Goal: Task Accomplishment & Management: Complete application form

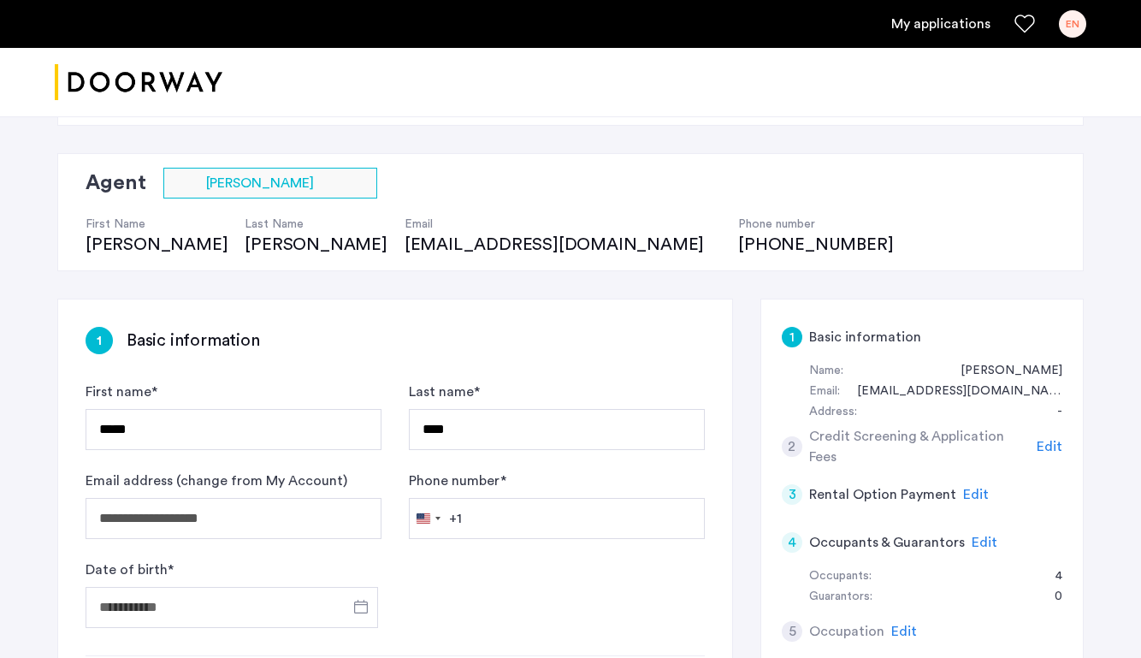
scroll to position [86, 0]
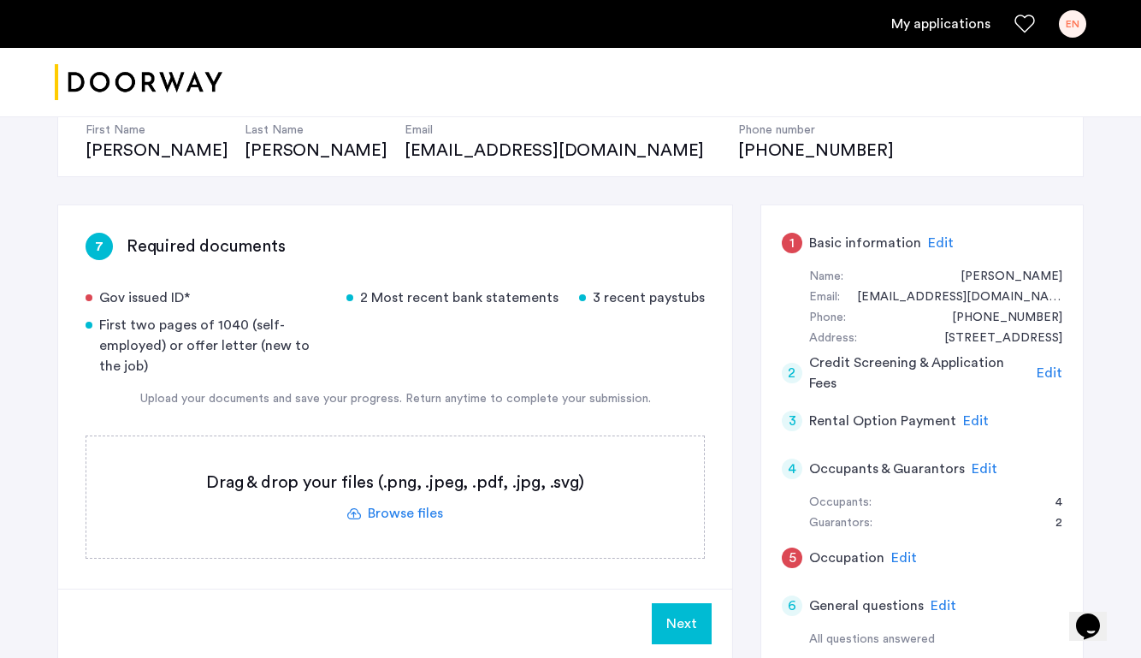
scroll to position [181, 0]
click at [930, 238] on span "Edit" at bounding box center [941, 244] width 26 height 14
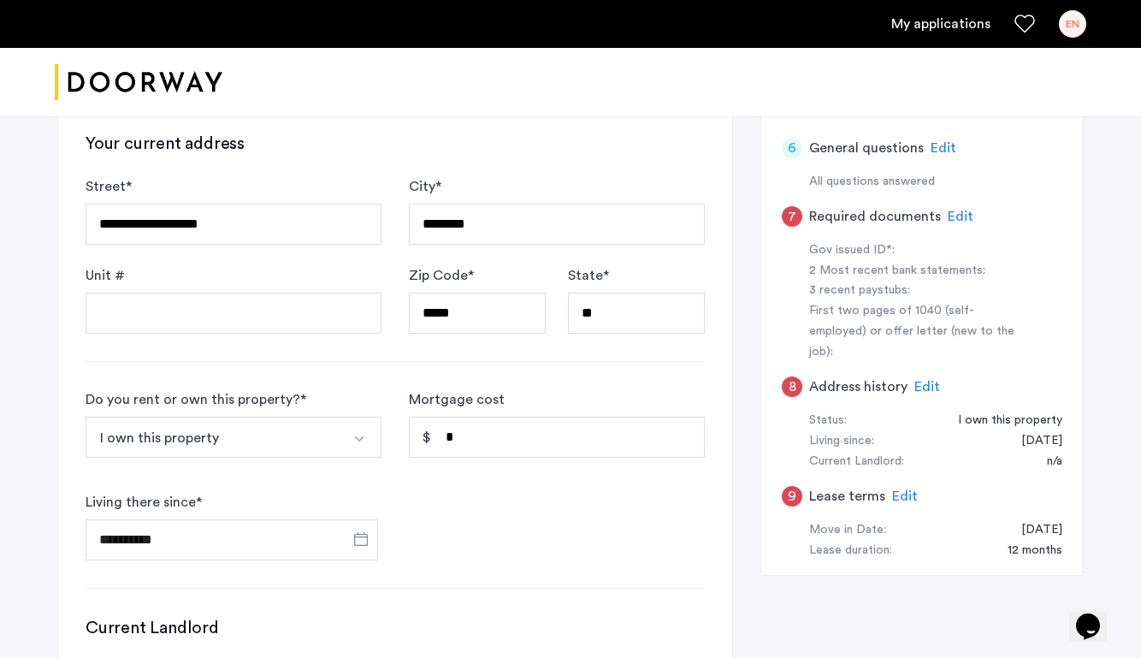
scroll to position [647, 0]
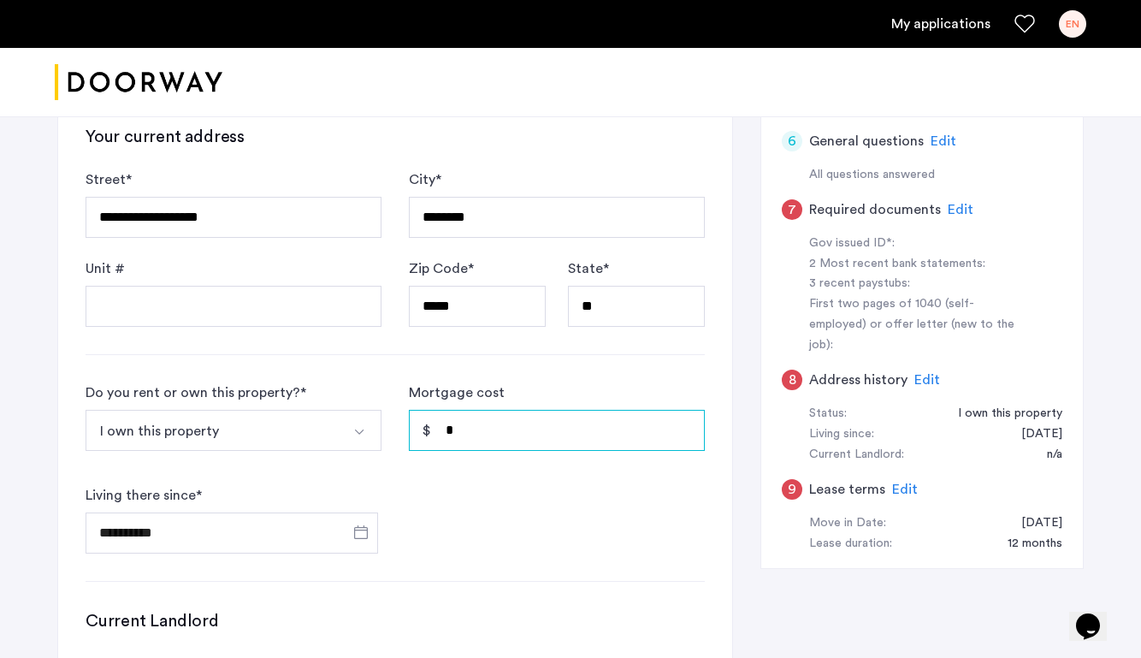
click at [509, 444] on input "*" at bounding box center [557, 430] width 296 height 41
type input "*"
type input "*****"
click at [545, 509] on form "**********" at bounding box center [395, 467] width 619 height 171
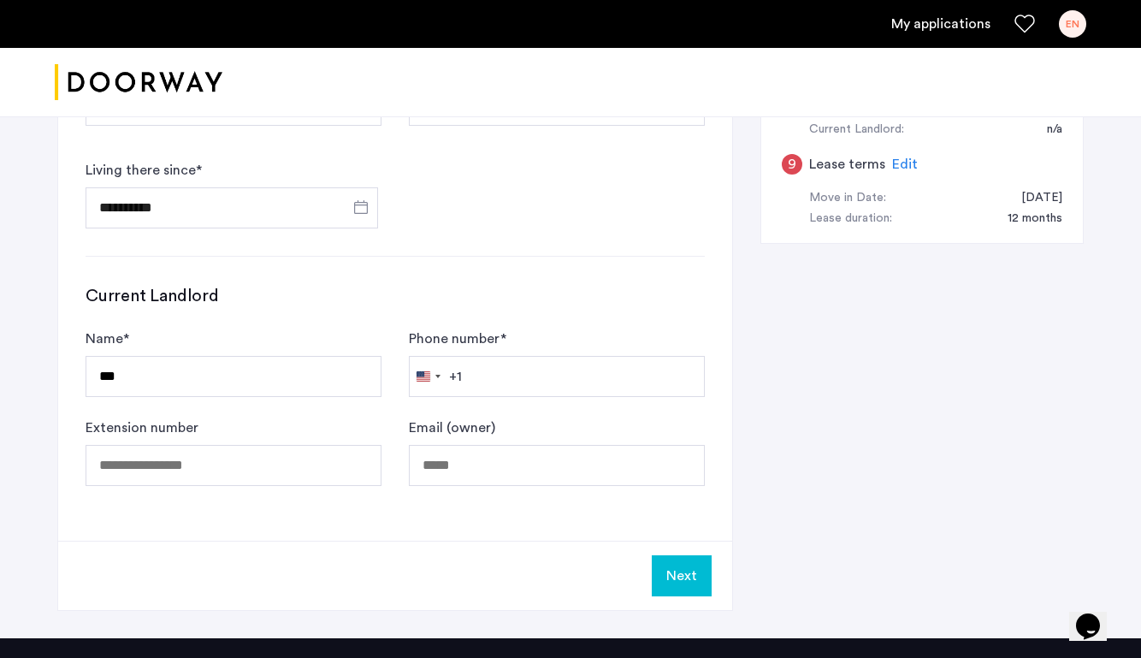
scroll to position [972, 0]
click at [667, 567] on button "Next" at bounding box center [682, 575] width 60 height 41
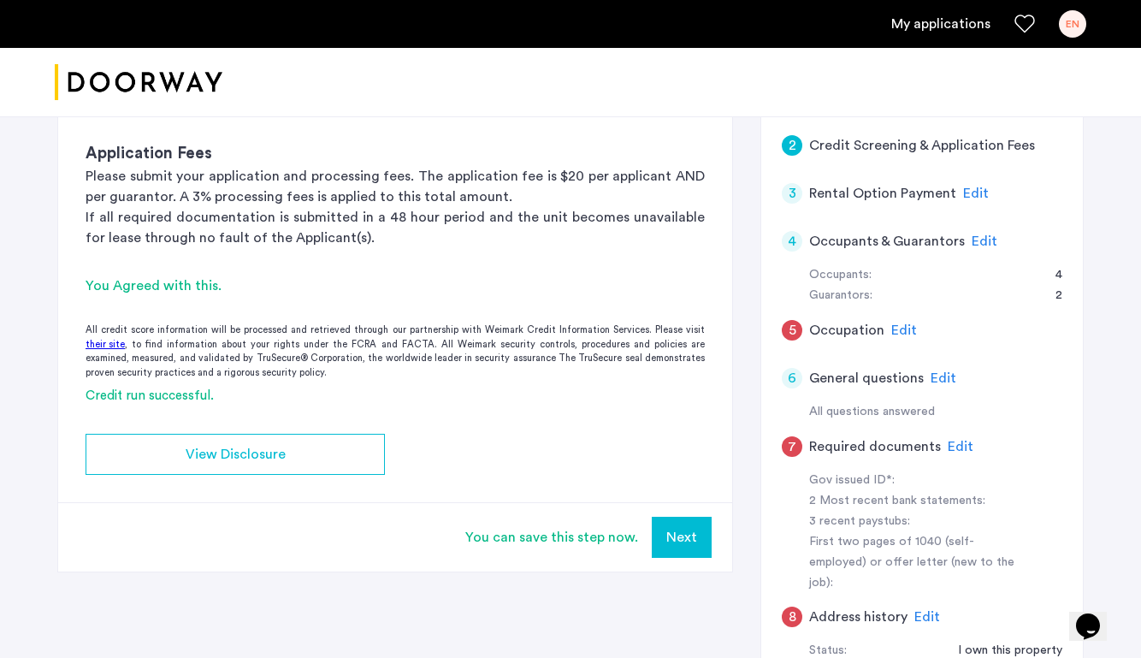
scroll to position [338, 0]
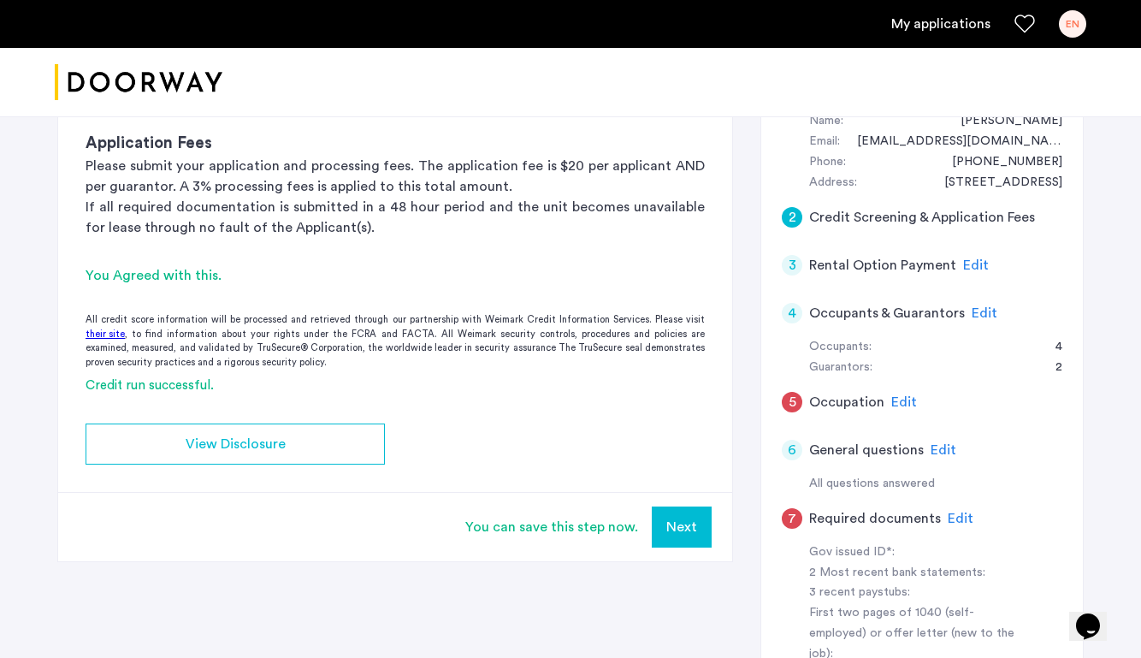
click at [691, 529] on button "Next" at bounding box center [682, 527] width 60 height 41
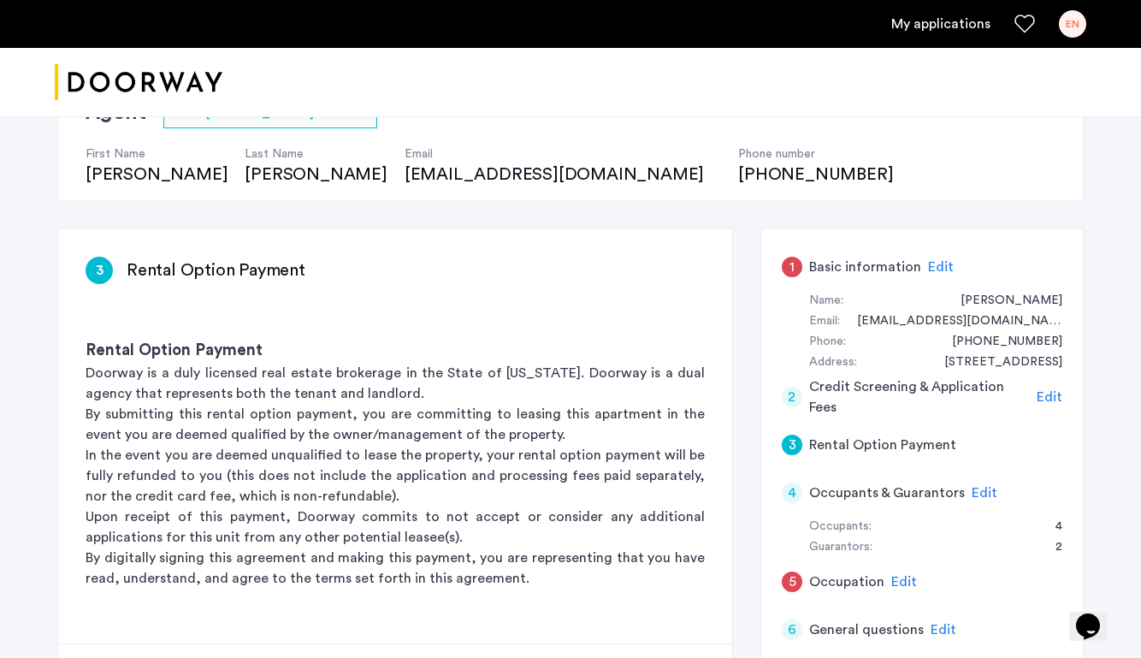
scroll to position [289, 0]
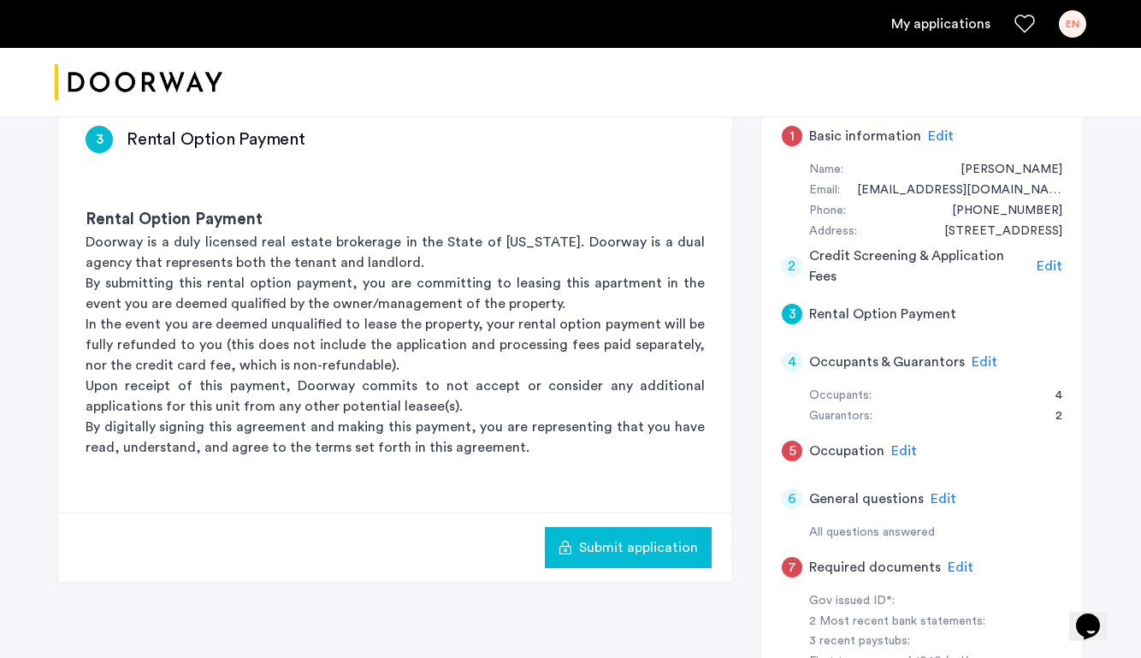
click at [977, 358] on span "Edit" at bounding box center [985, 362] width 26 height 14
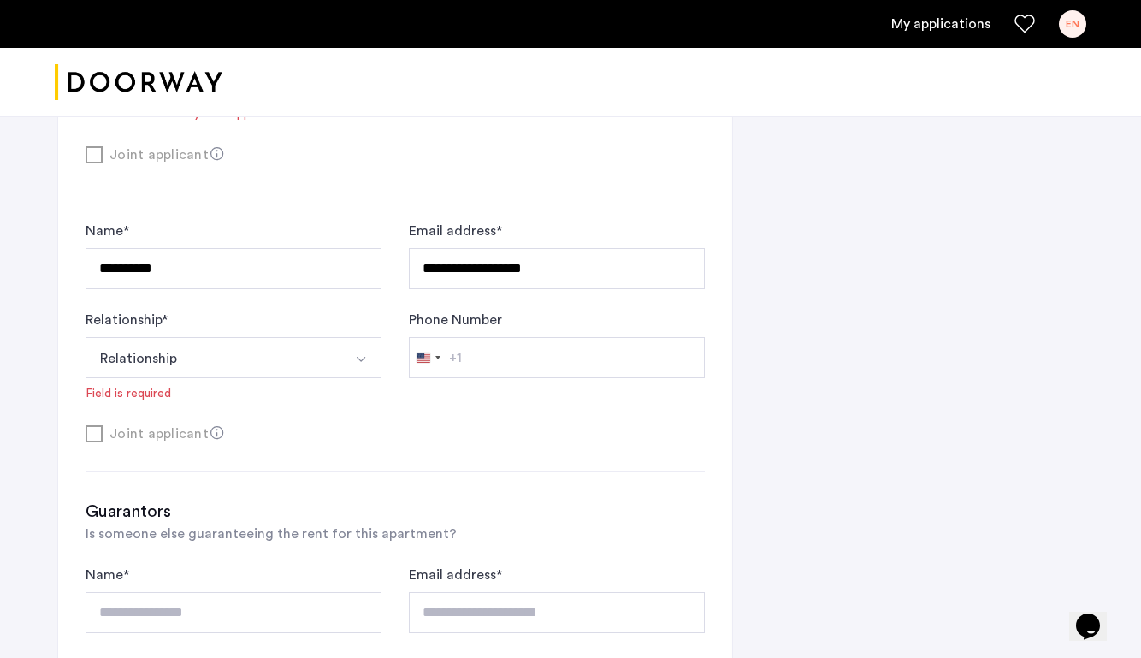
scroll to position [1161, 0]
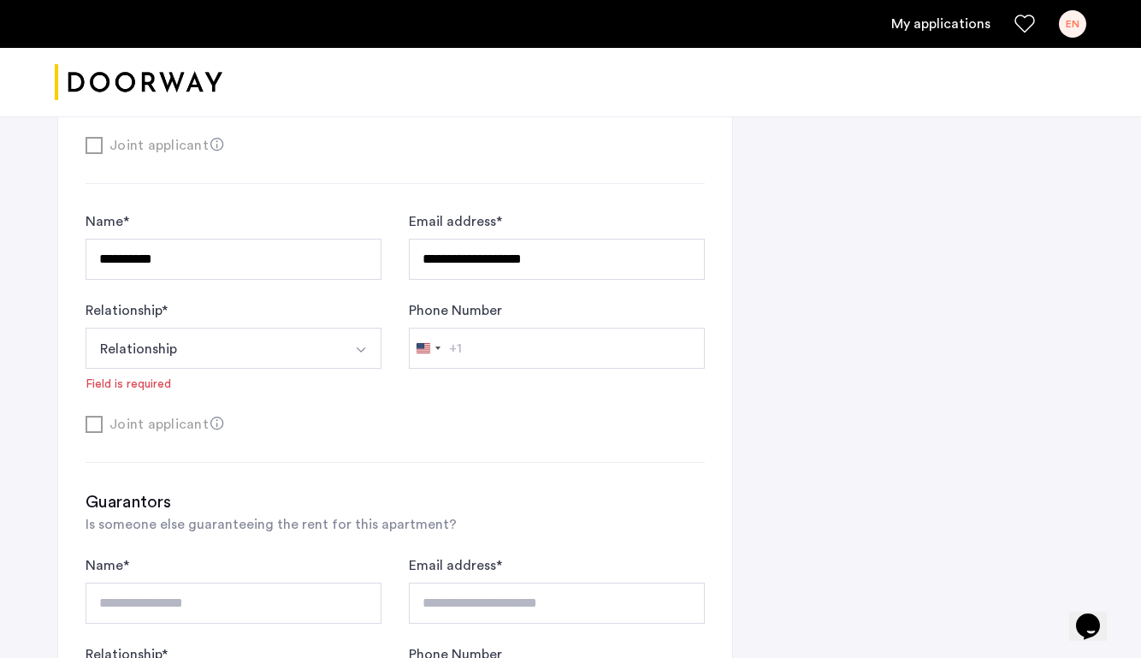
click at [263, 355] on button "Relationship" at bounding box center [214, 348] width 256 height 41
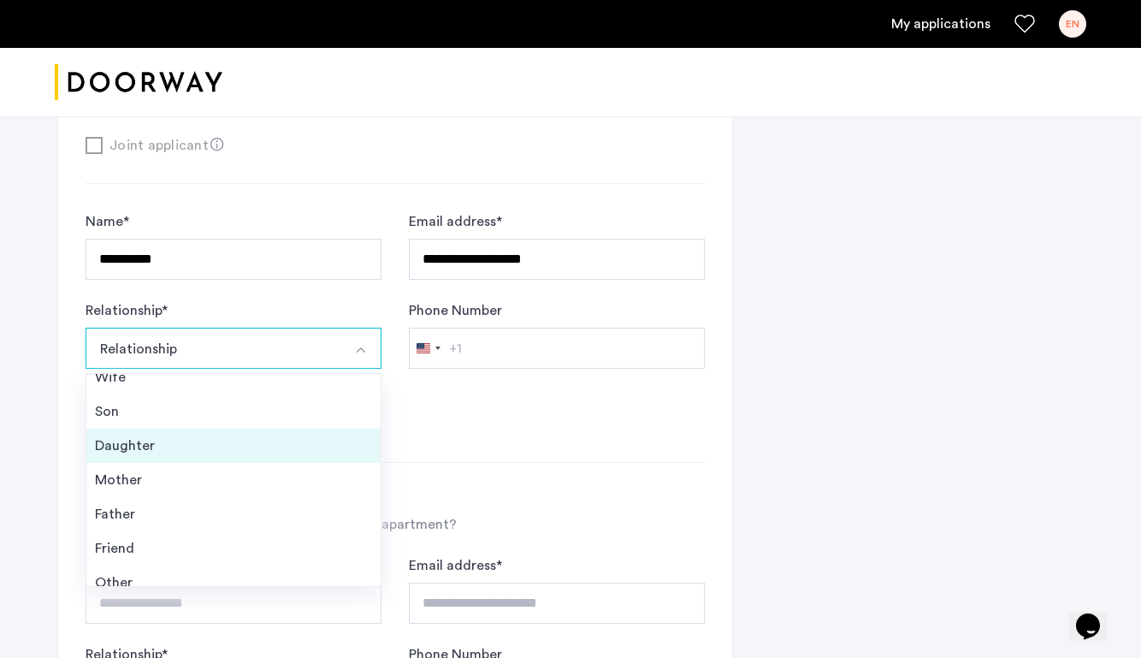
scroll to position [62, 0]
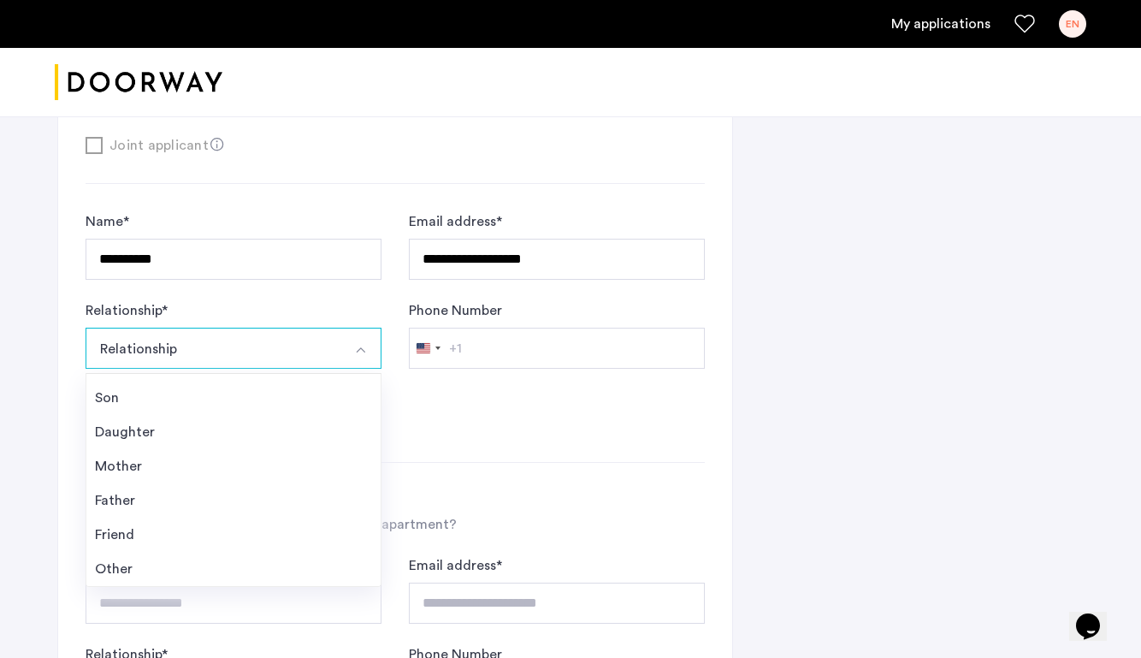
click at [526, 410] on form "**********" at bounding box center [395, 322] width 619 height 223
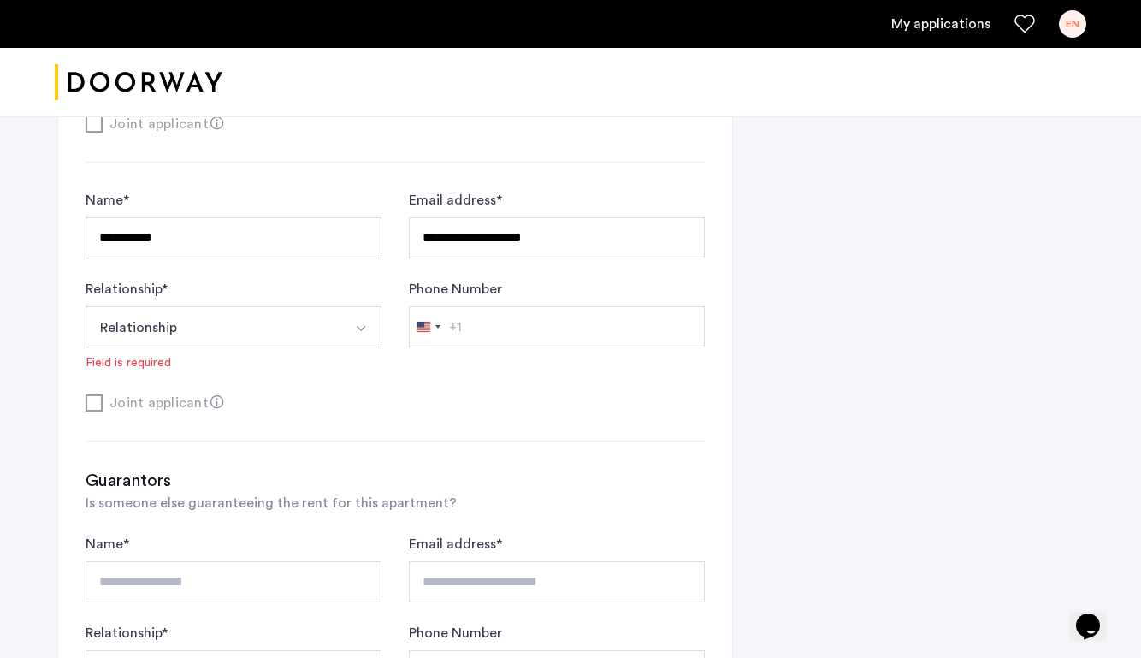
scroll to position [1145, 0]
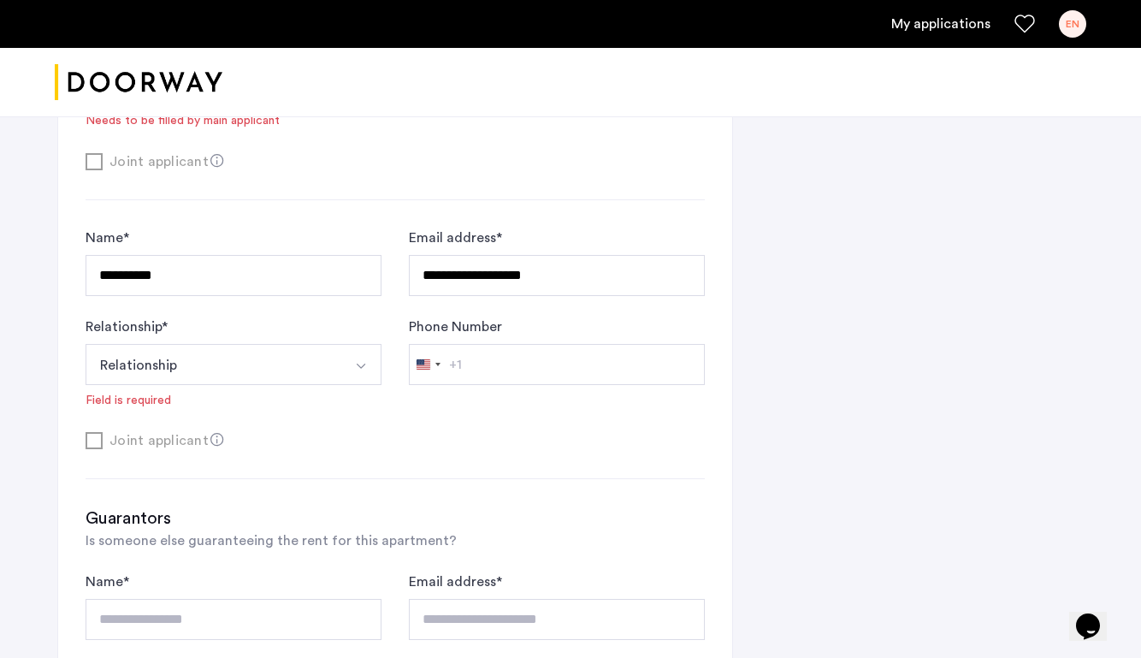
click at [331, 379] on button "Relationship" at bounding box center [214, 364] width 256 height 41
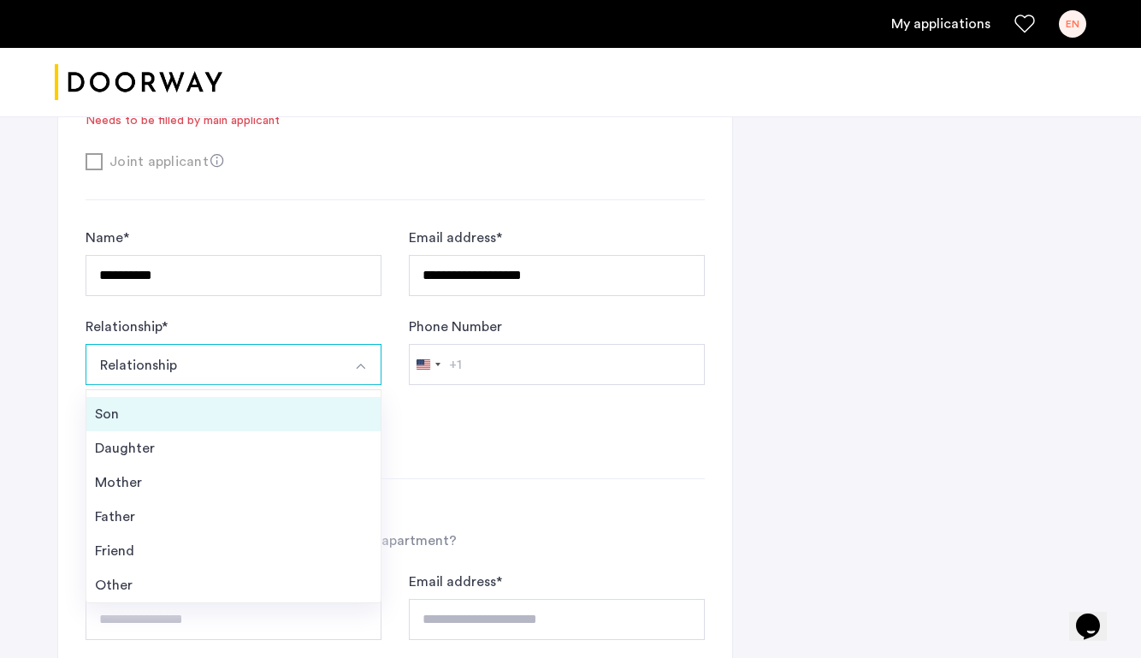
click at [191, 422] on div "Son" at bounding box center [233, 414] width 277 height 21
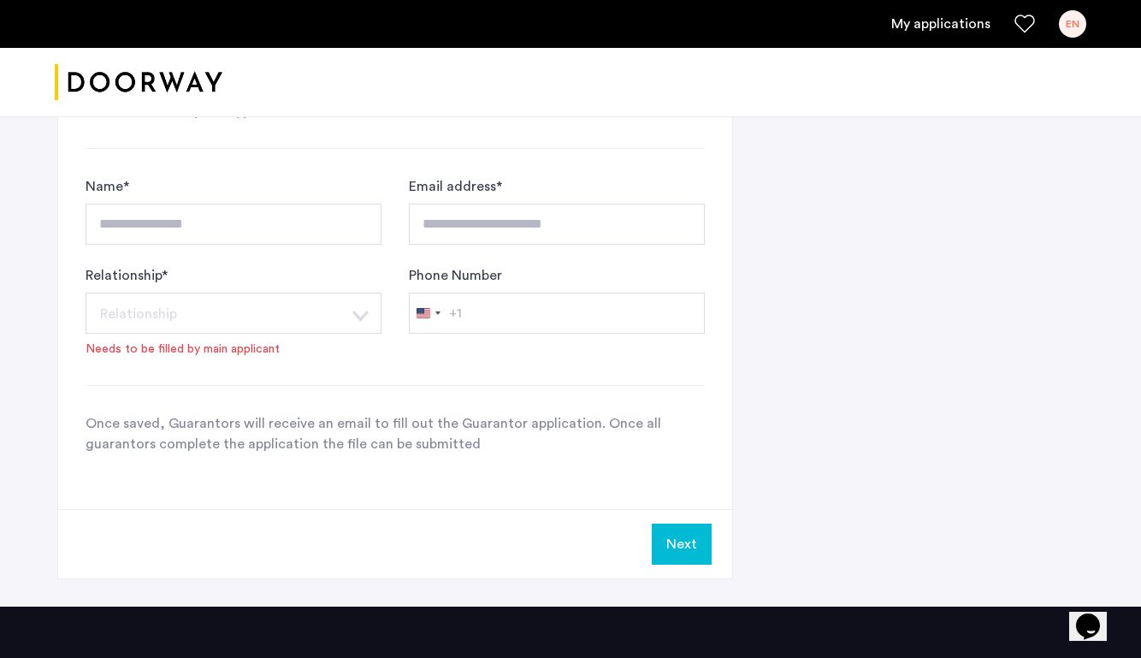
scroll to position [1754, 0]
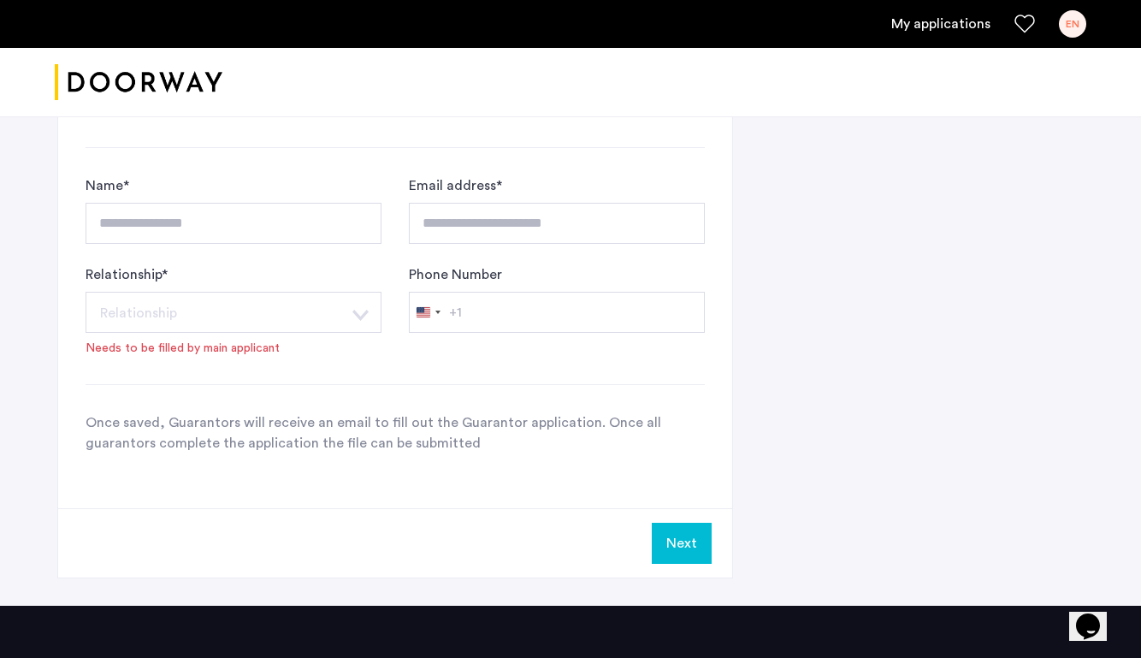
click at [683, 542] on button "Next" at bounding box center [682, 543] width 60 height 41
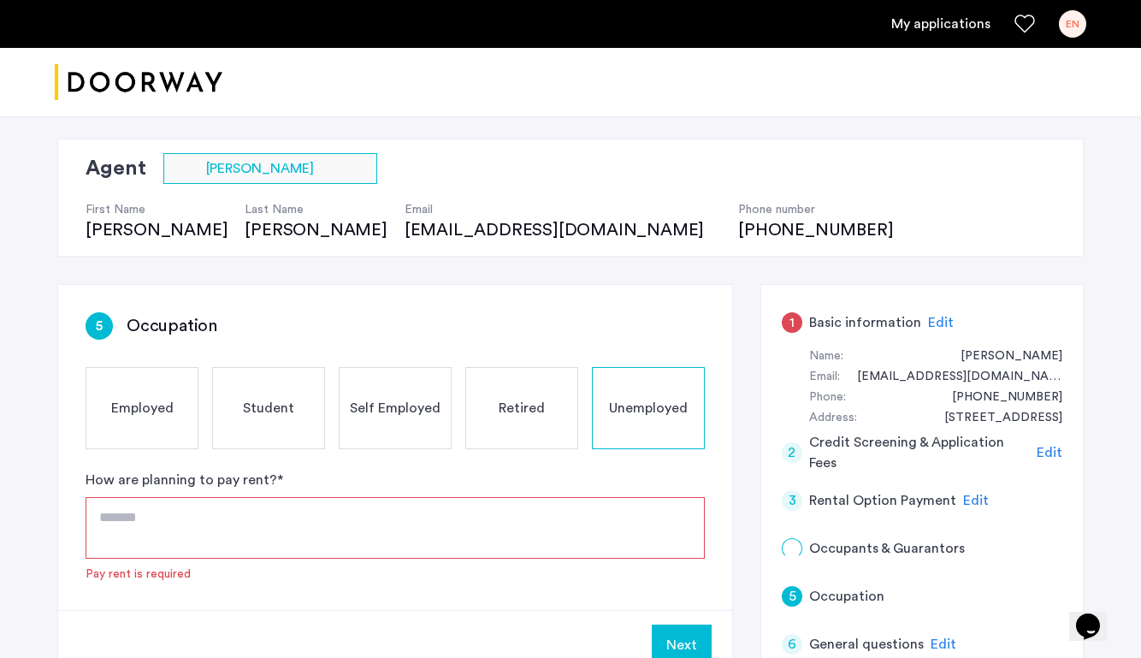
scroll to position [123, 0]
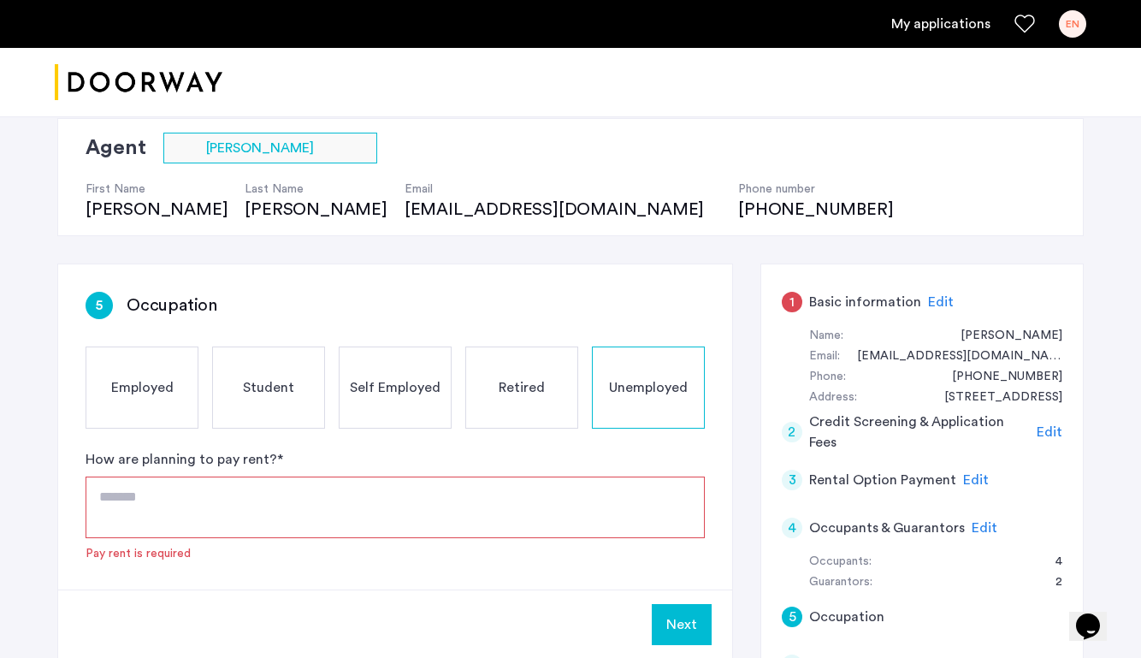
click at [223, 518] on textarea at bounding box center [395, 508] width 619 height 62
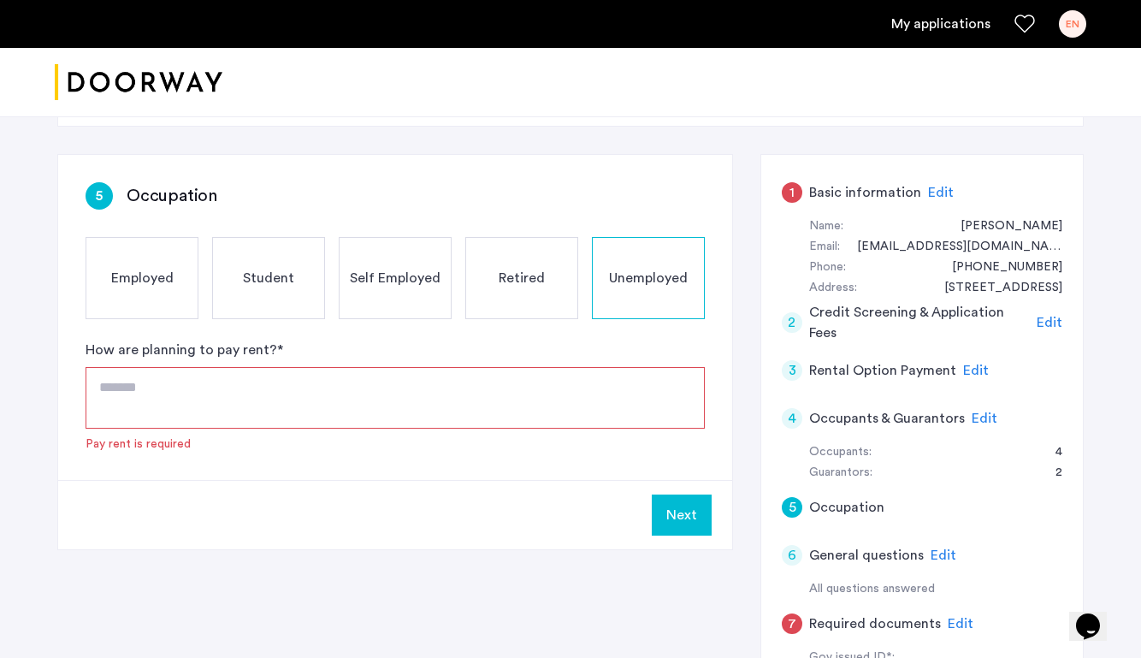
scroll to position [265, 0]
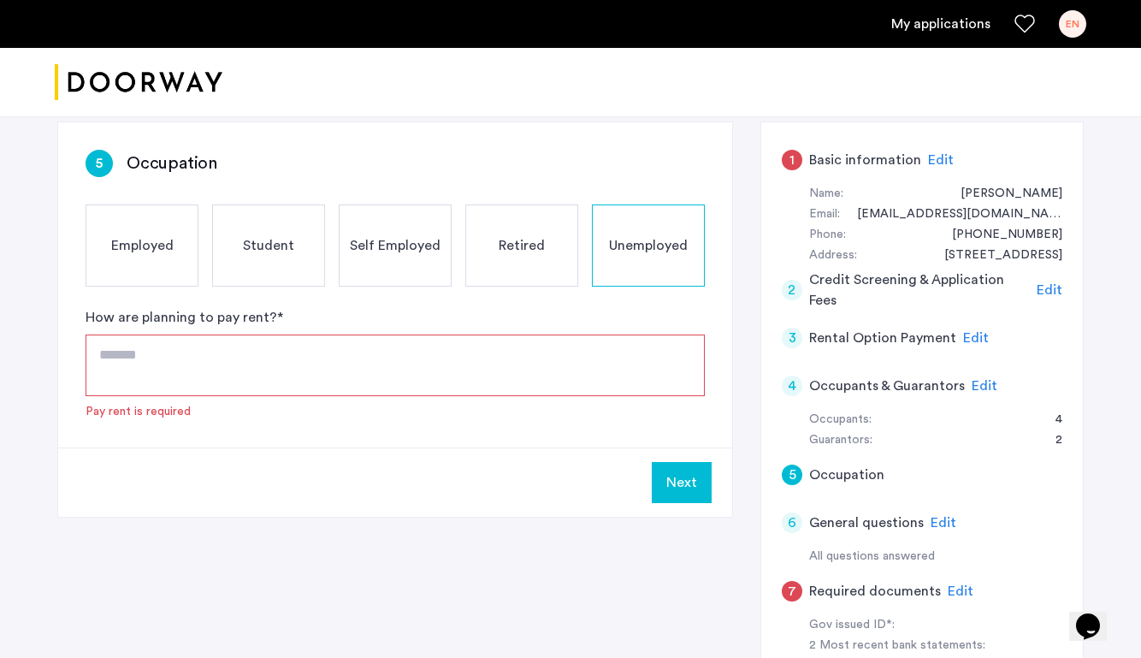
paste textarea "**********"
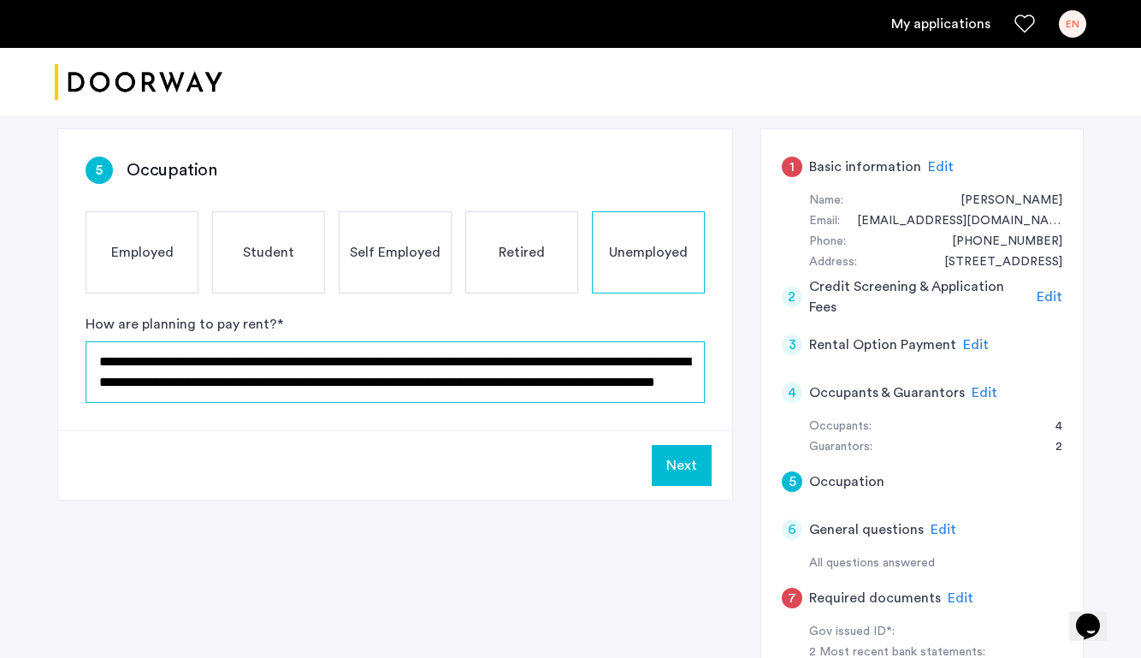
scroll to position [21, 0]
click at [254, 361] on textarea "**********" at bounding box center [395, 372] width 619 height 62
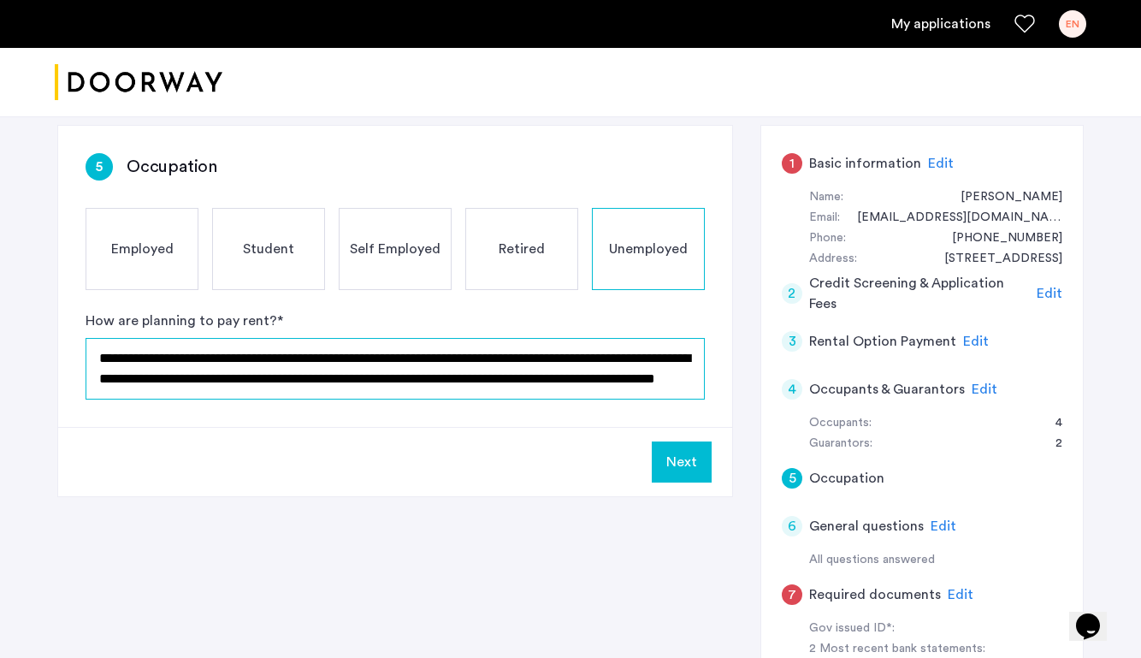
scroll to position [14, 0]
drag, startPoint x: 518, startPoint y: 368, endPoint x: 424, endPoint y: 374, distance: 93.5
click at [424, 374] on textarea "**********" at bounding box center [395, 369] width 619 height 62
type textarea "**********"
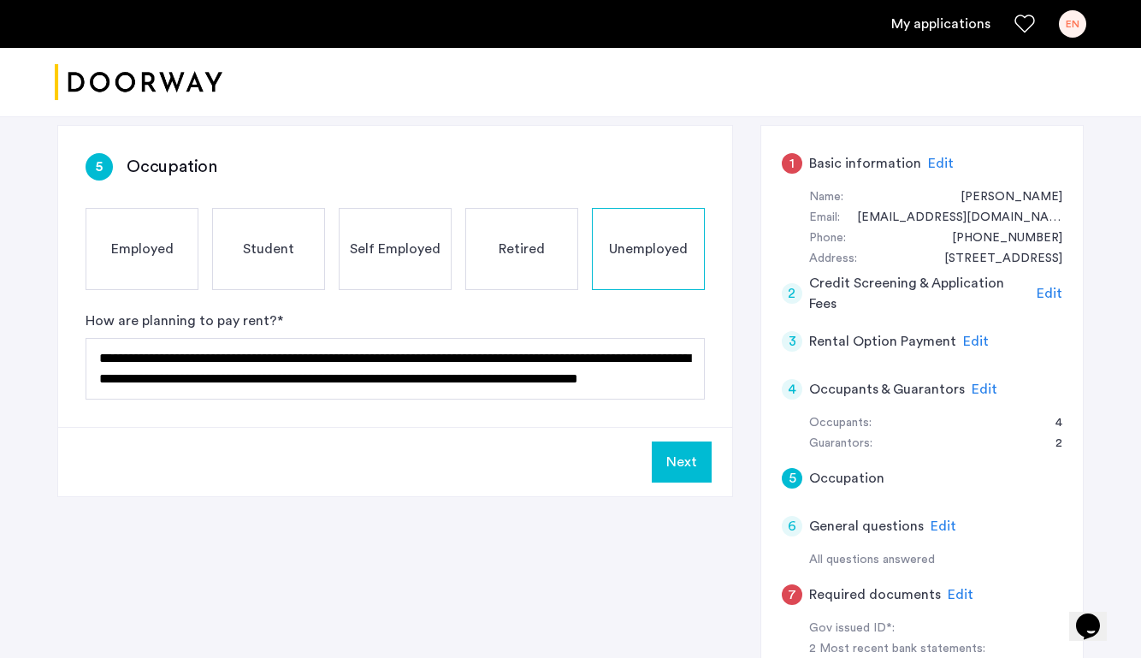
click at [686, 459] on button "Next" at bounding box center [682, 461] width 60 height 41
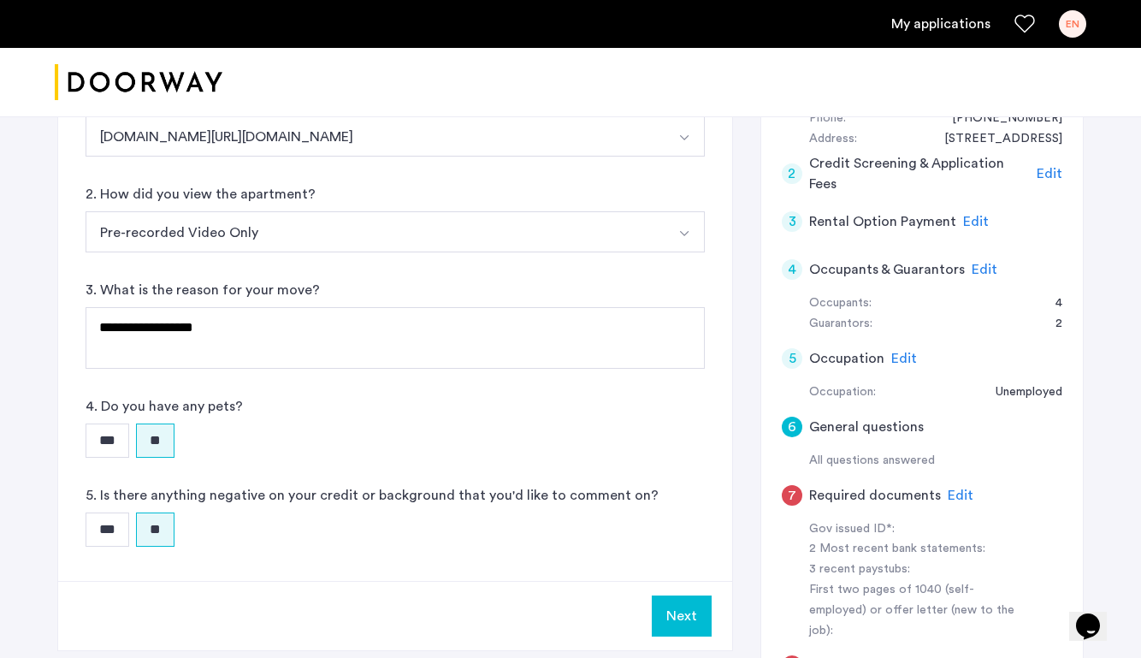
scroll to position [442, 0]
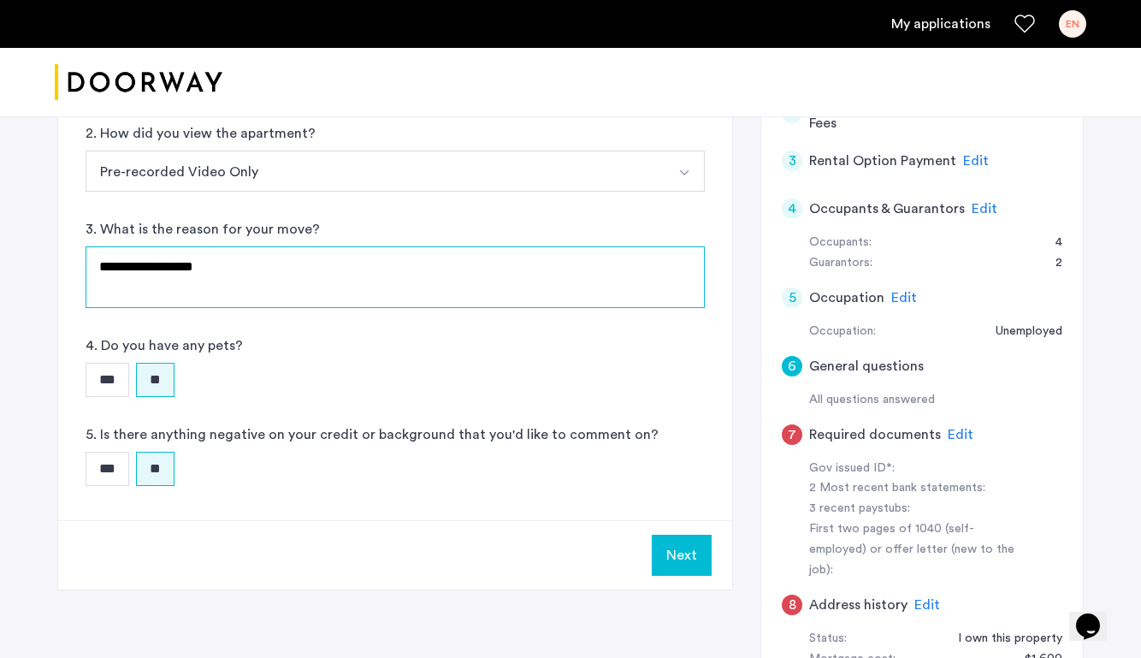
click at [315, 290] on textarea "**********" at bounding box center [395, 277] width 619 height 62
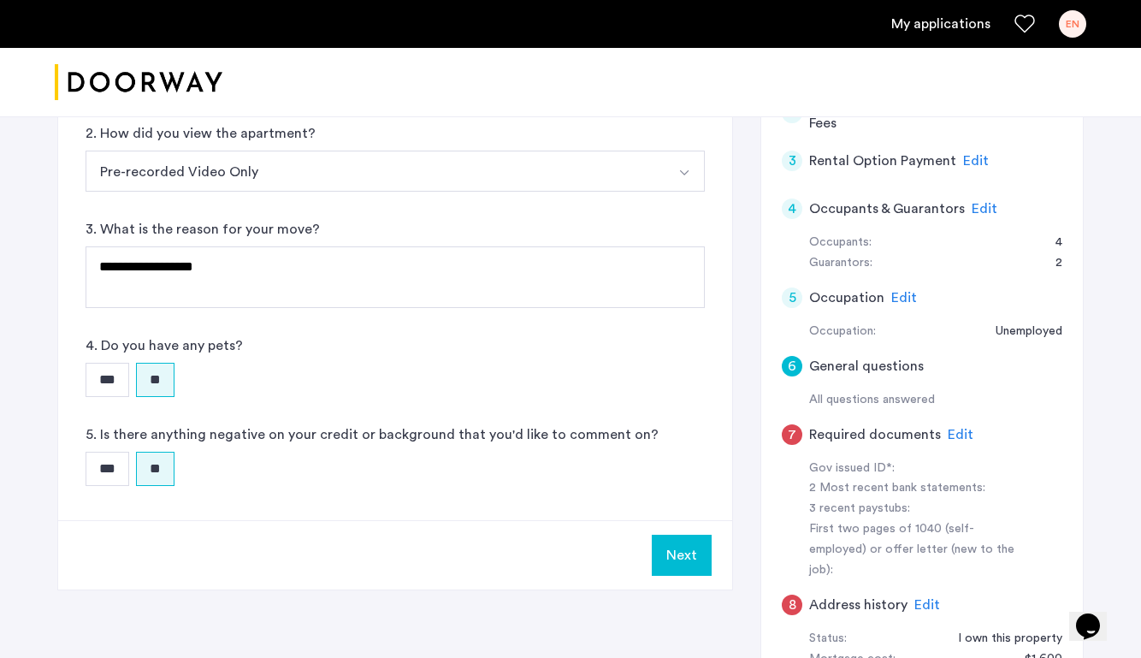
click at [688, 565] on button "Next" at bounding box center [682, 555] width 60 height 41
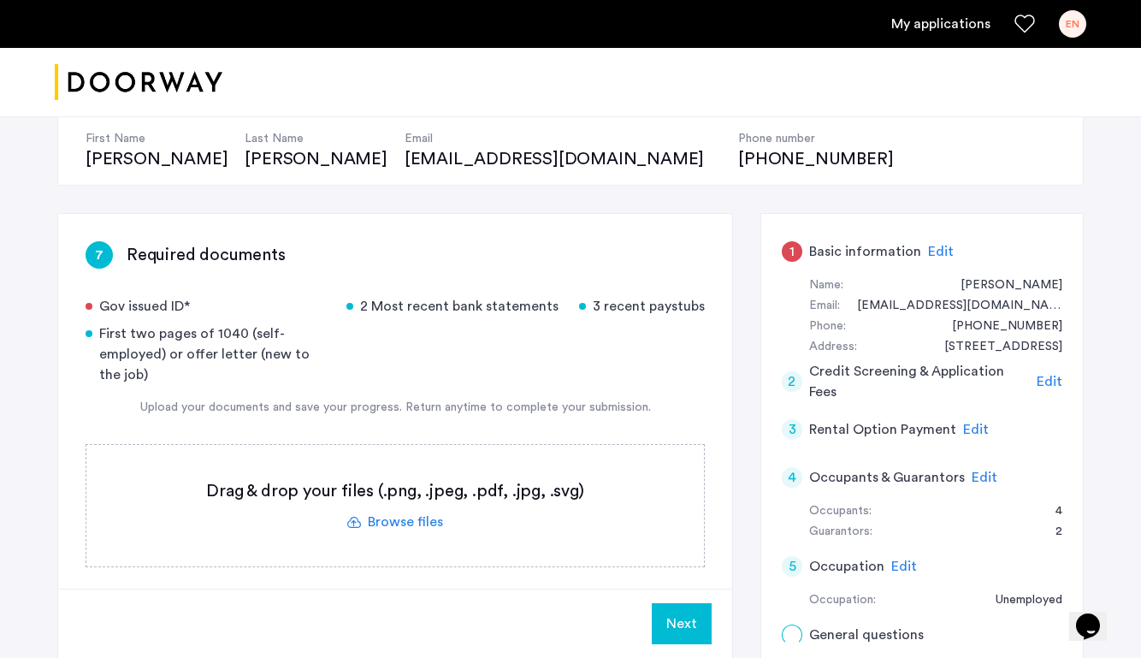
scroll to position [207, 0]
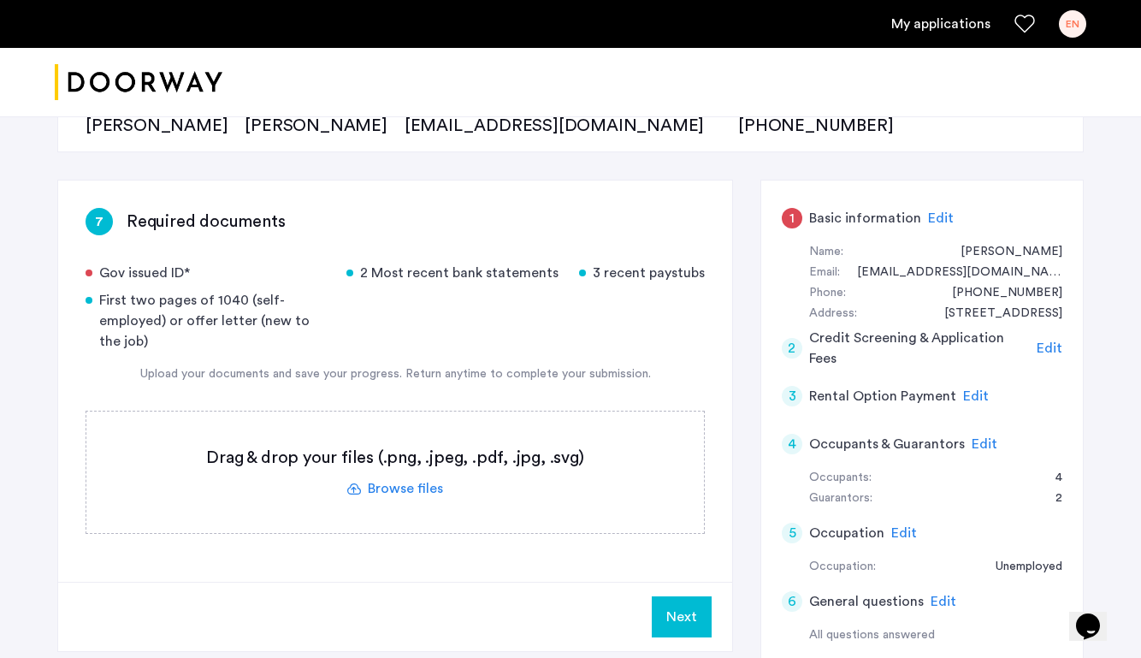
click at [398, 498] on label at bounding box center [395, 472] width 618 height 121
click at [0, 0] on input "file" at bounding box center [0, 0] width 0 height 0
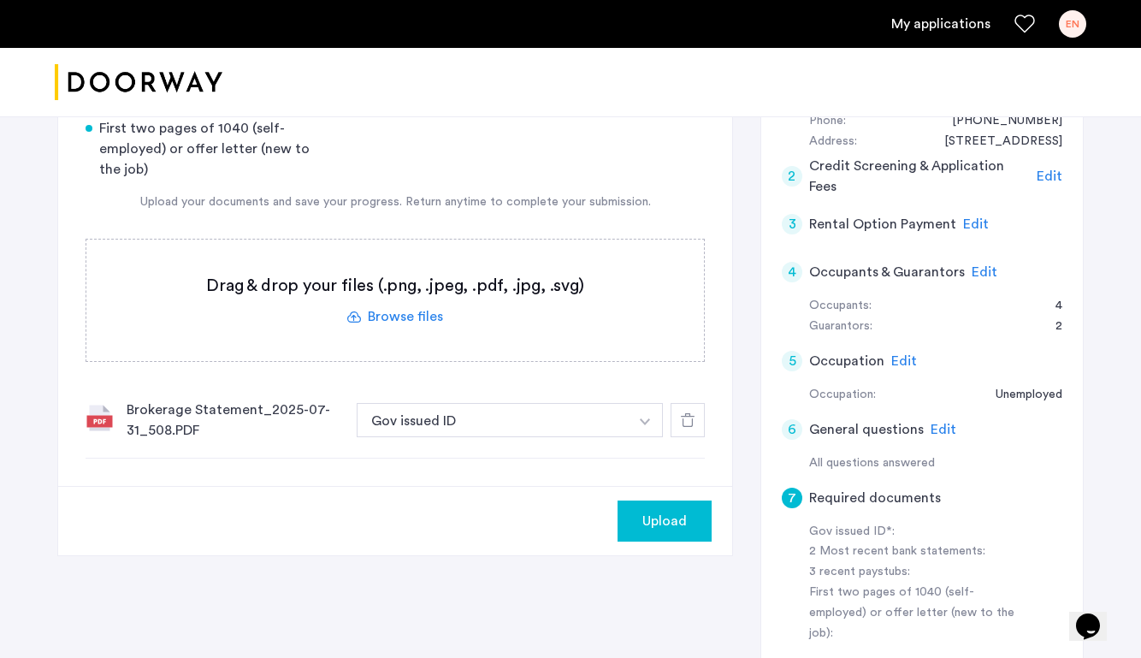
scroll to position [361, 0]
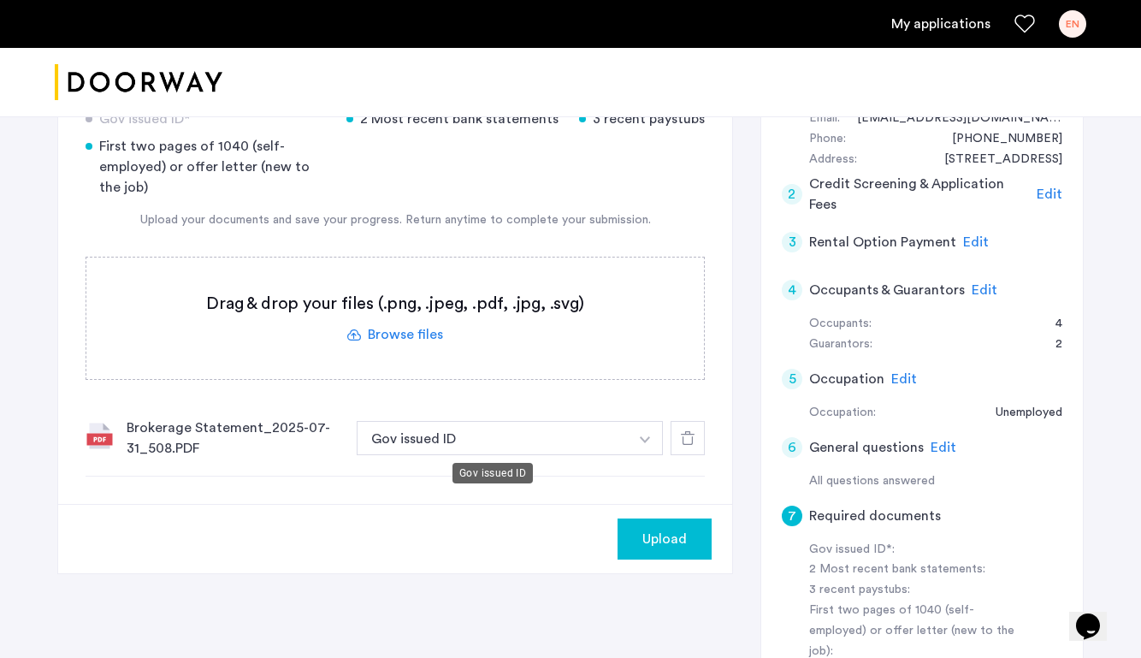
click at [467, 443] on button "Gov issued ID" at bounding box center [493, 438] width 272 height 34
click at [651, 435] on button "button" at bounding box center [645, 438] width 35 height 34
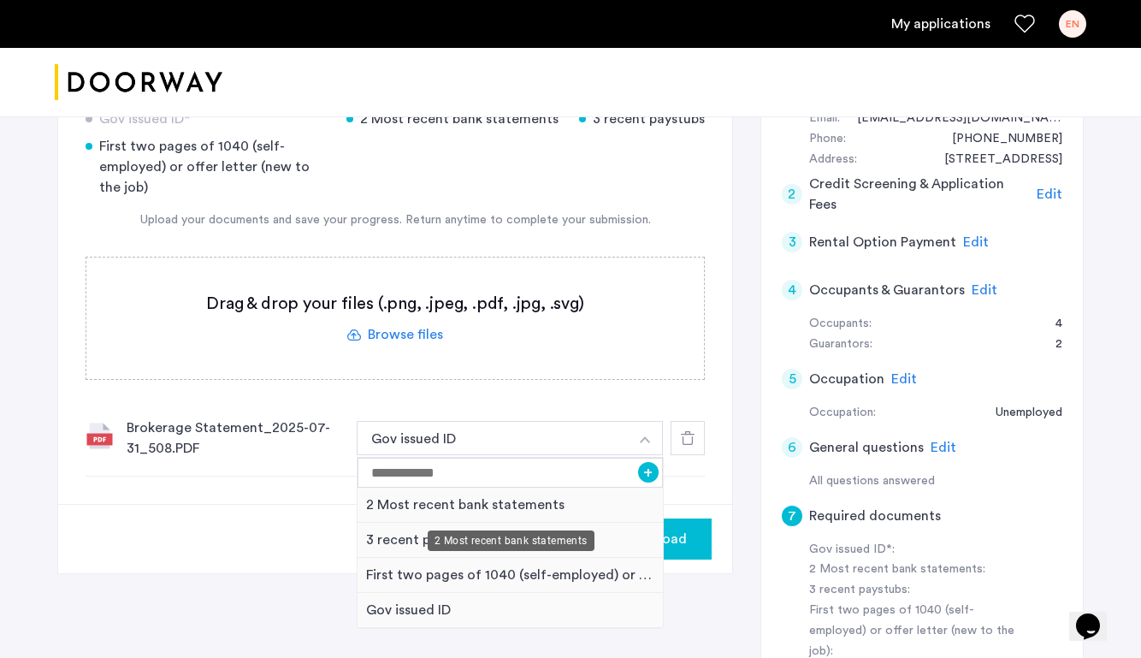
click at [407, 502] on div "2 Most recent bank statements" at bounding box center [510, 505] width 305 height 35
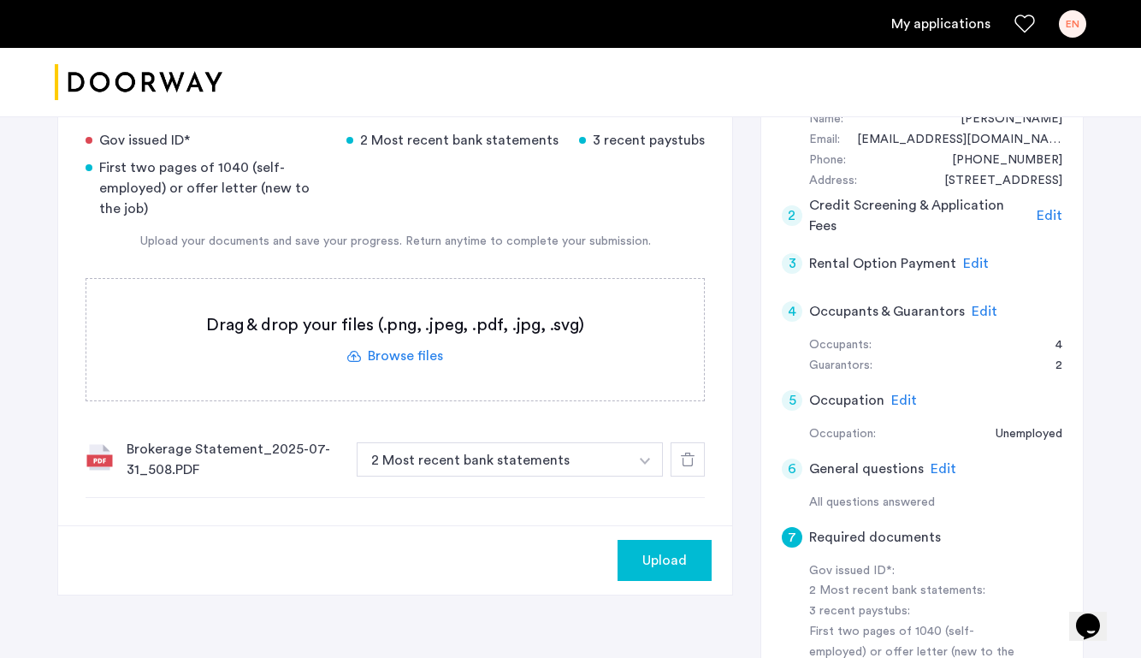
scroll to position [335, 0]
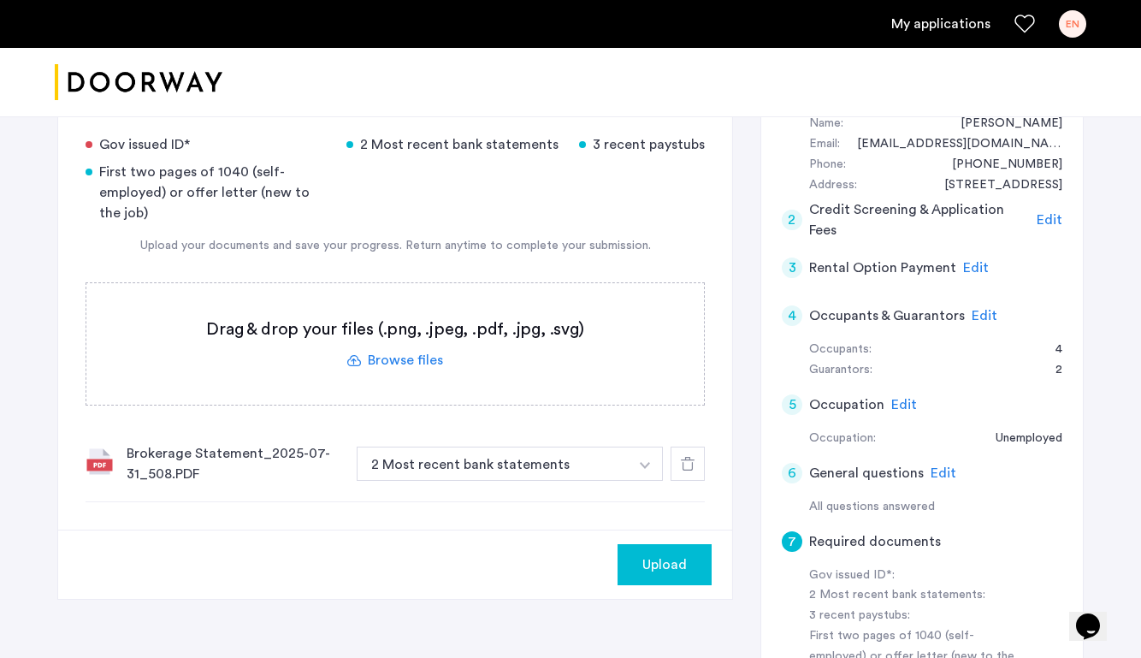
click at [413, 362] on label at bounding box center [395, 343] width 618 height 121
click at [0, 0] on input "file" at bounding box center [0, 0] width 0 height 0
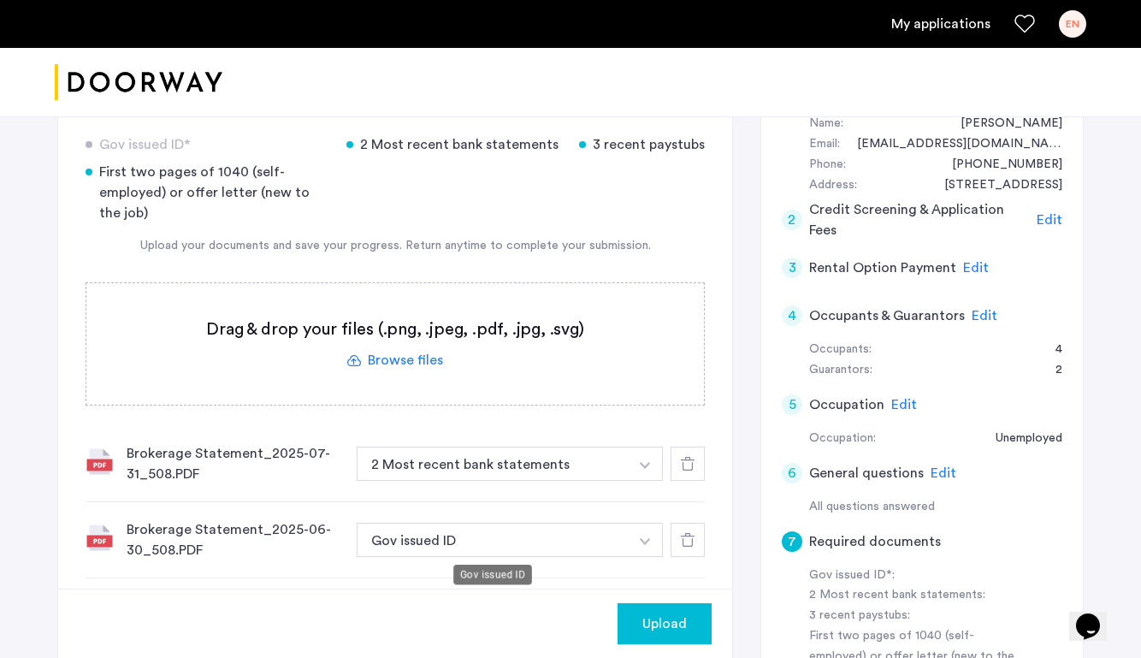
click at [561, 535] on button "Gov issued ID" at bounding box center [493, 540] width 272 height 34
click at [646, 481] on button "button" at bounding box center [645, 464] width 35 height 34
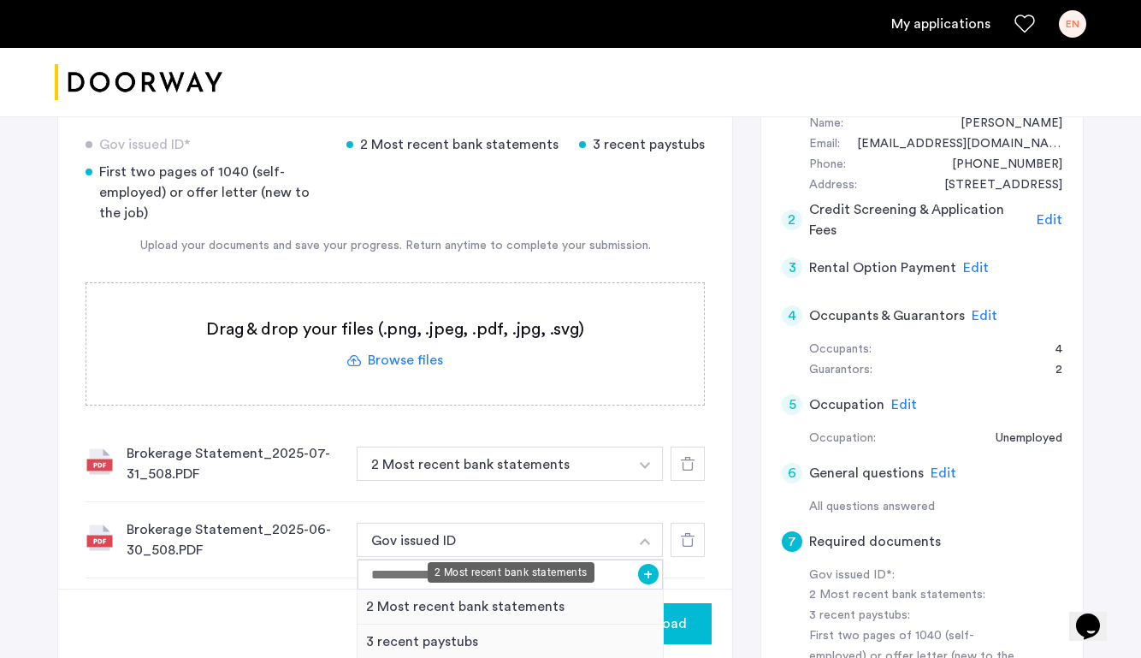
click at [501, 609] on div "2 Most recent bank statements" at bounding box center [510, 607] width 305 height 35
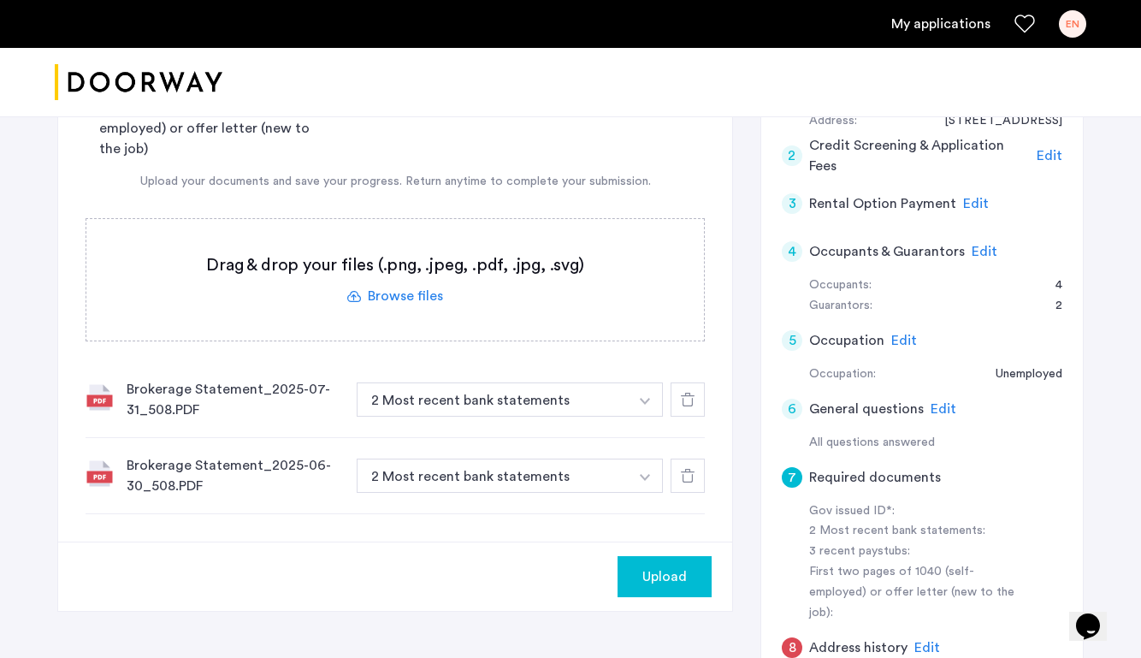
scroll to position [398, 0]
click at [695, 479] on div at bounding box center [688, 477] width 34 height 34
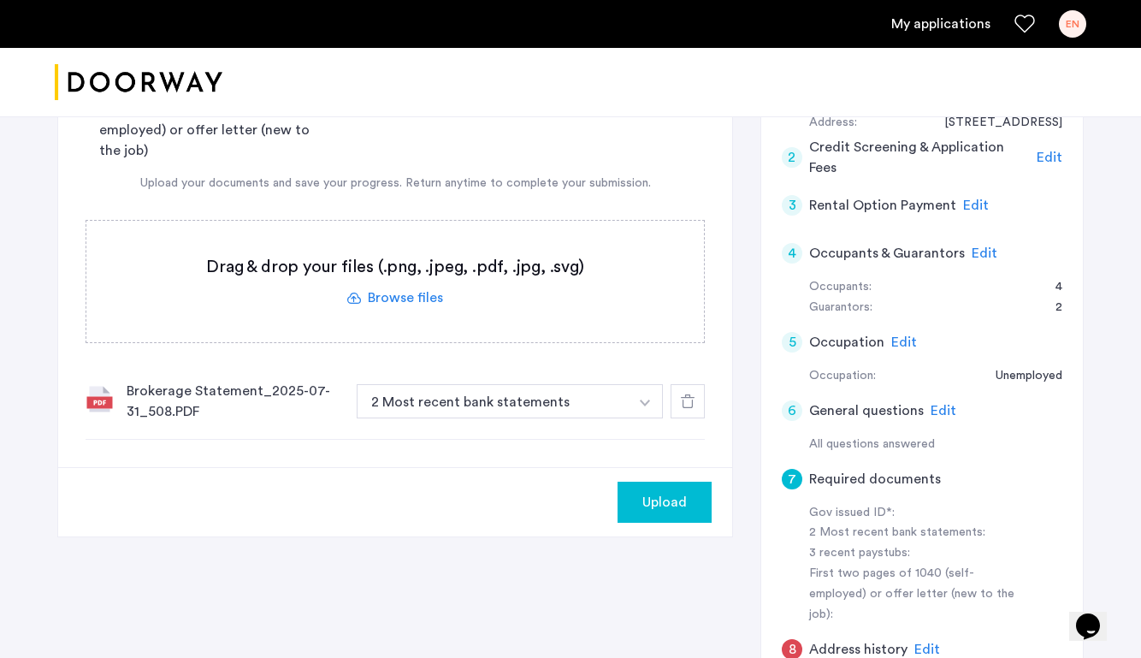
click at [426, 299] on label at bounding box center [395, 281] width 618 height 121
click at [0, 0] on input "file" at bounding box center [0, 0] width 0 height 0
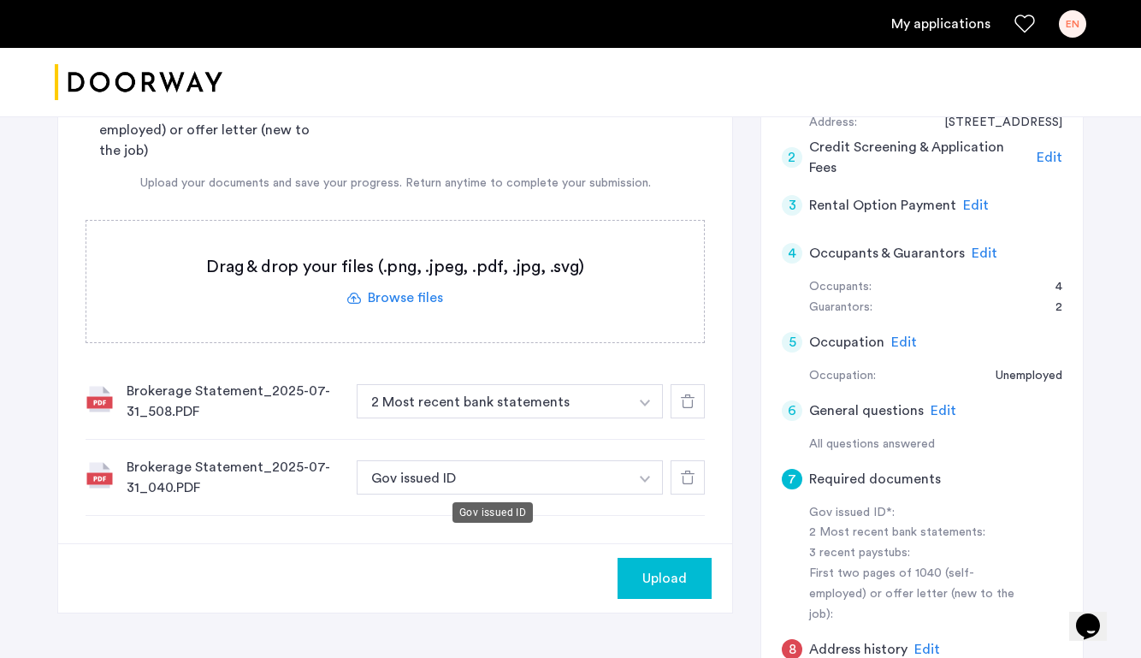
click at [564, 485] on button "Gov issued ID" at bounding box center [493, 477] width 272 height 34
click at [547, 482] on button "Gov issued ID" at bounding box center [493, 477] width 272 height 34
click at [648, 406] on img "button" at bounding box center [645, 403] width 10 height 7
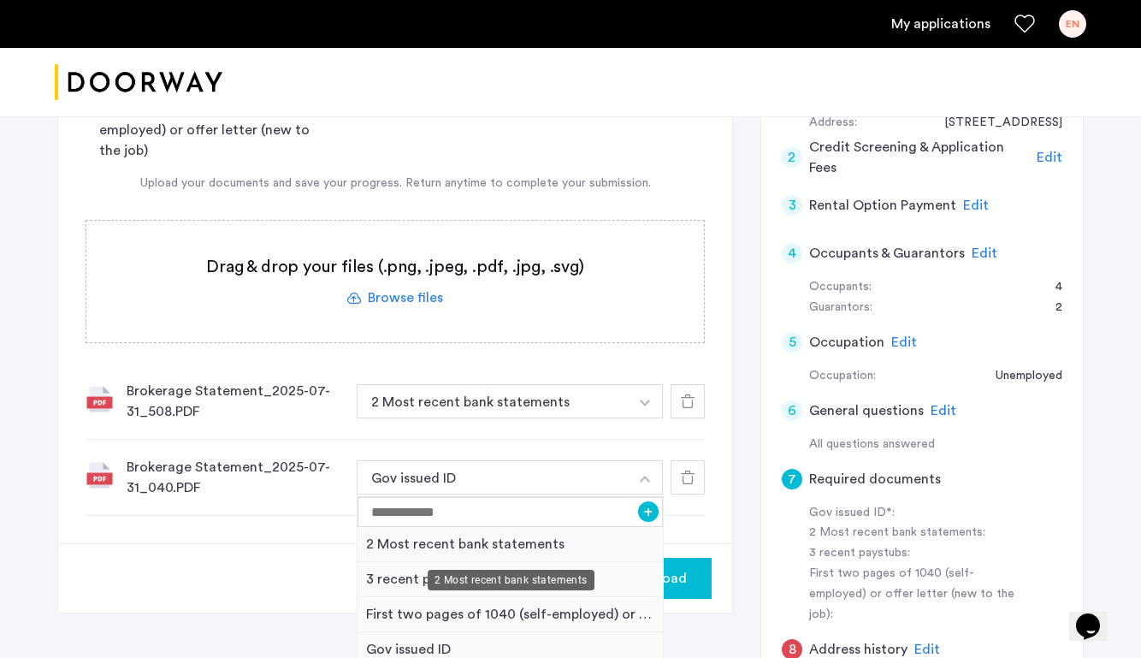
click at [530, 545] on div "2 Most recent bank statements" at bounding box center [510, 544] width 305 height 35
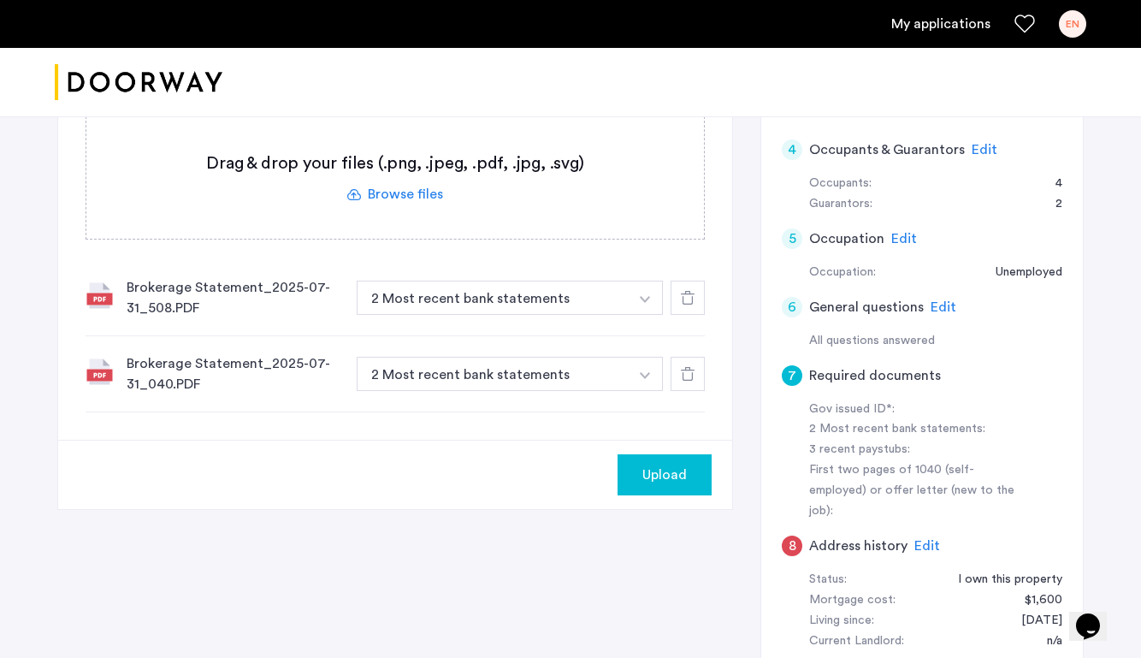
scroll to position [496, 0]
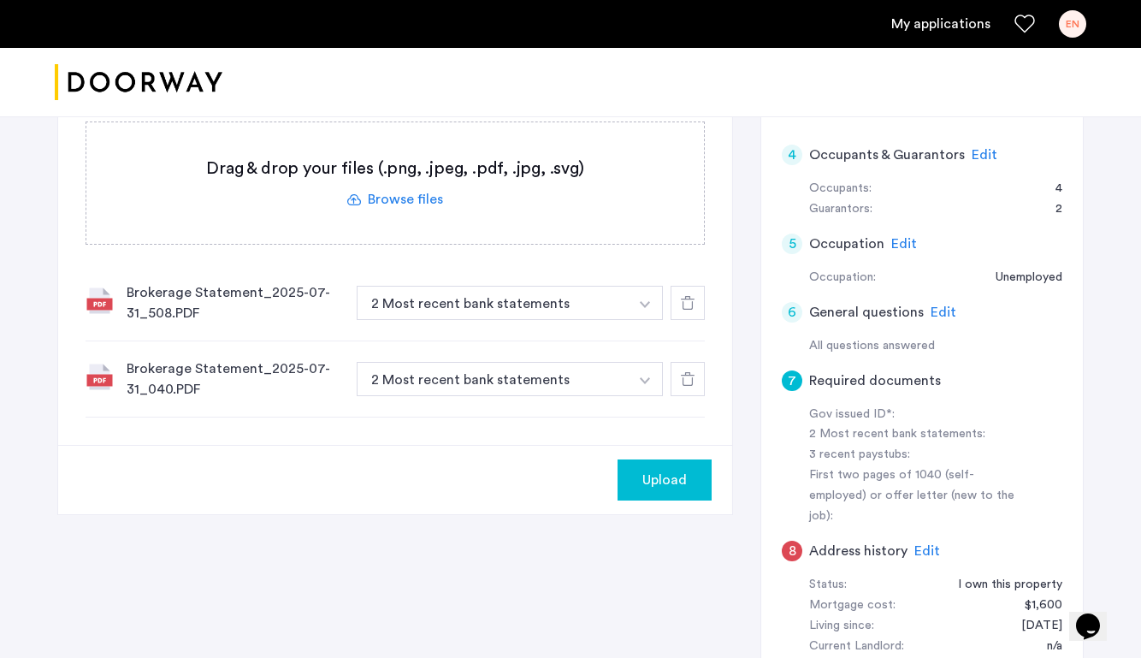
click at [389, 198] on label at bounding box center [395, 182] width 618 height 121
click at [0, 0] on input "file" at bounding box center [0, 0] width 0 height 0
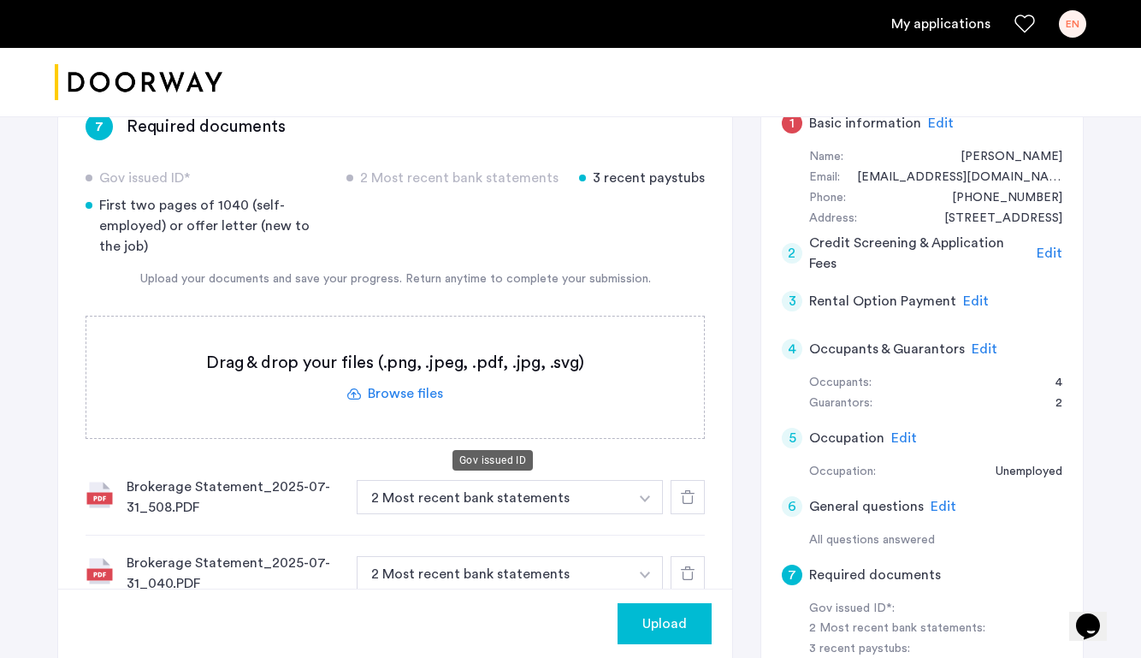
scroll to position [549, 0]
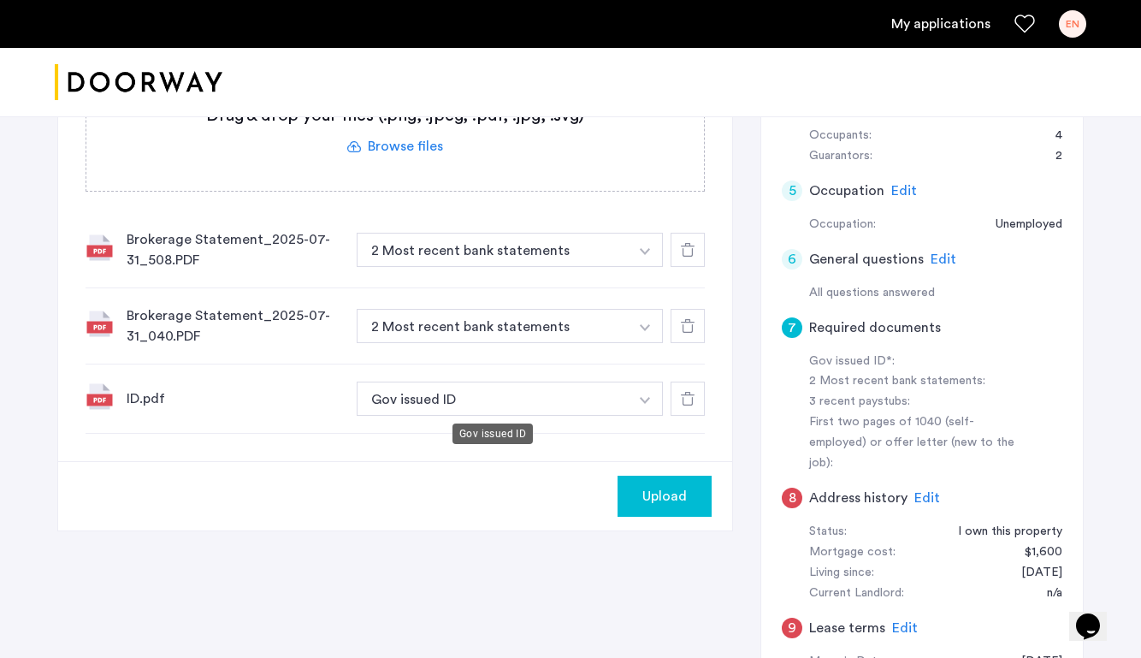
click at [476, 406] on button "Gov issued ID" at bounding box center [493, 399] width 272 height 34
click at [631, 267] on button "button" at bounding box center [645, 250] width 35 height 34
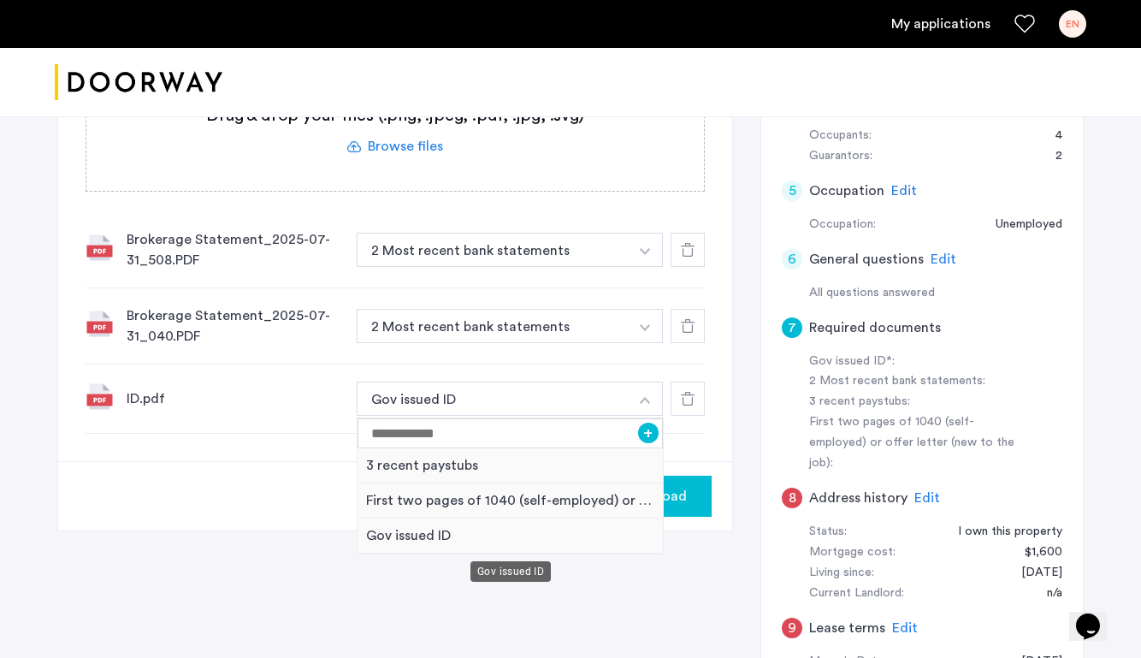
click at [406, 536] on div "Gov issued ID" at bounding box center [510, 535] width 305 height 35
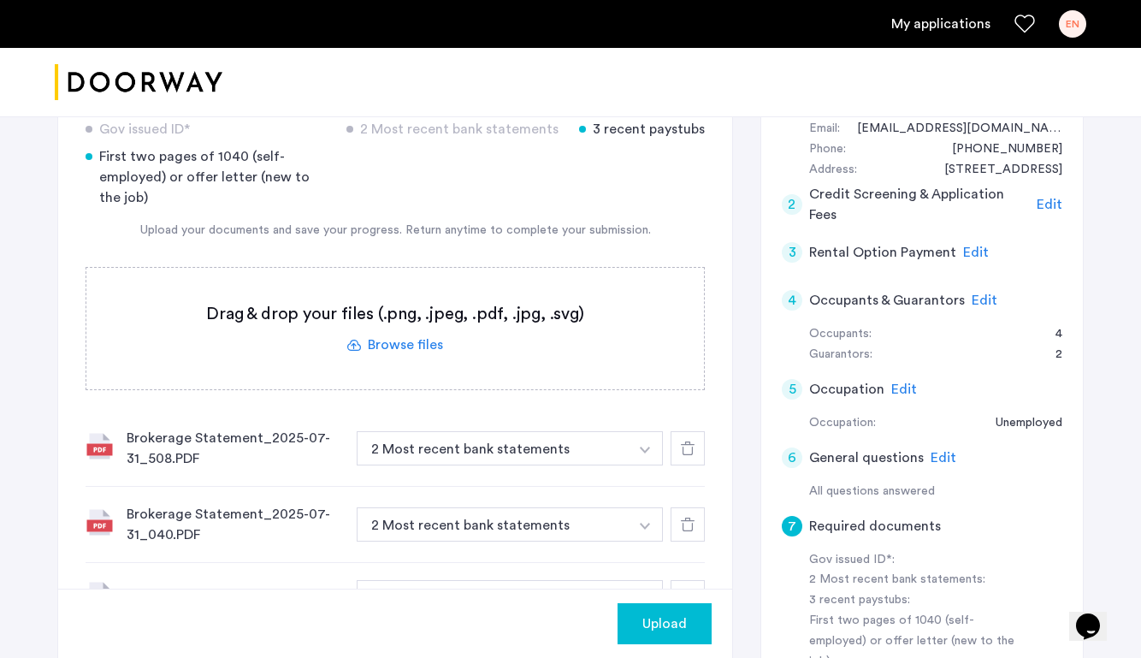
scroll to position [609, 0]
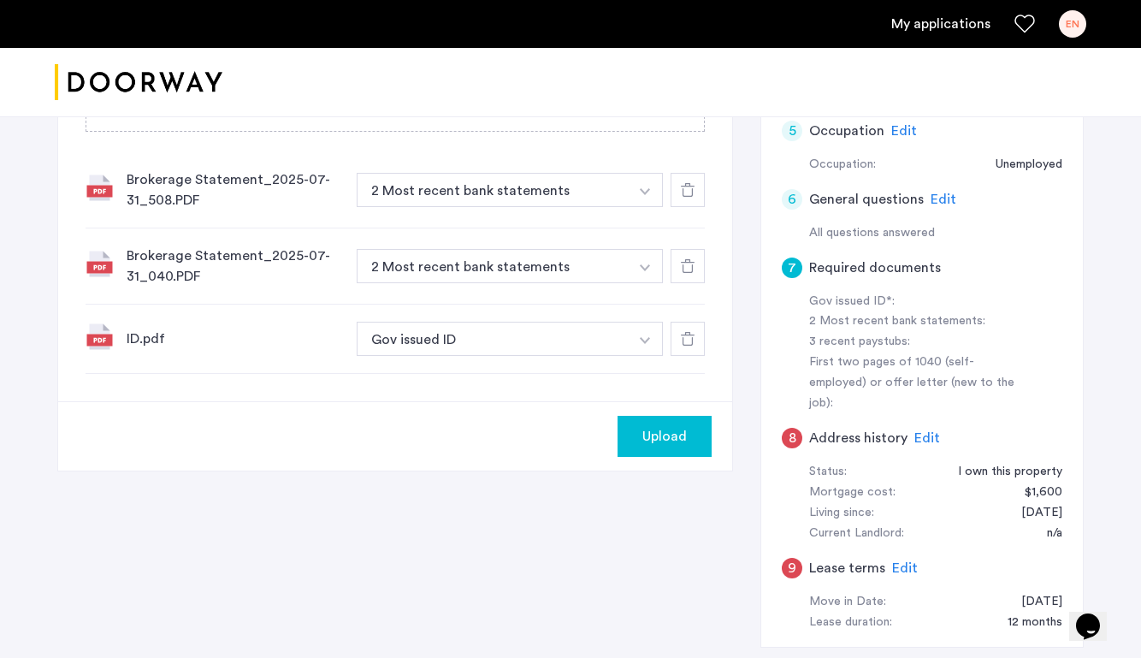
click at [673, 446] on button "Upload" at bounding box center [665, 436] width 94 height 41
click at [689, 442] on button "Next" at bounding box center [682, 436] width 60 height 41
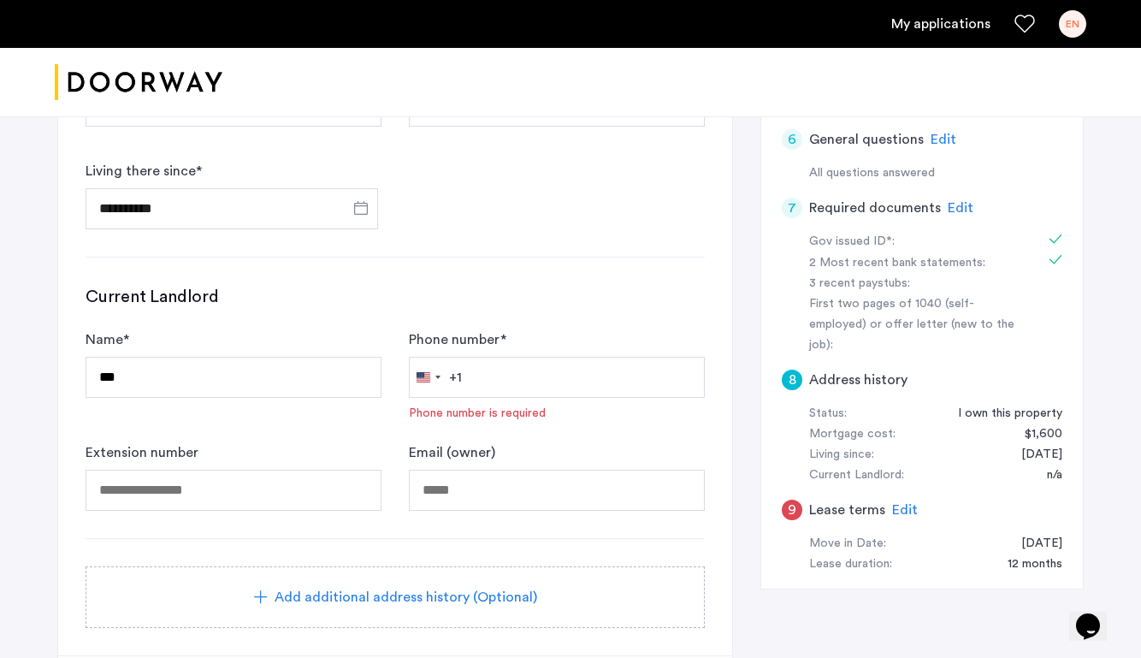
scroll to position [623, 0]
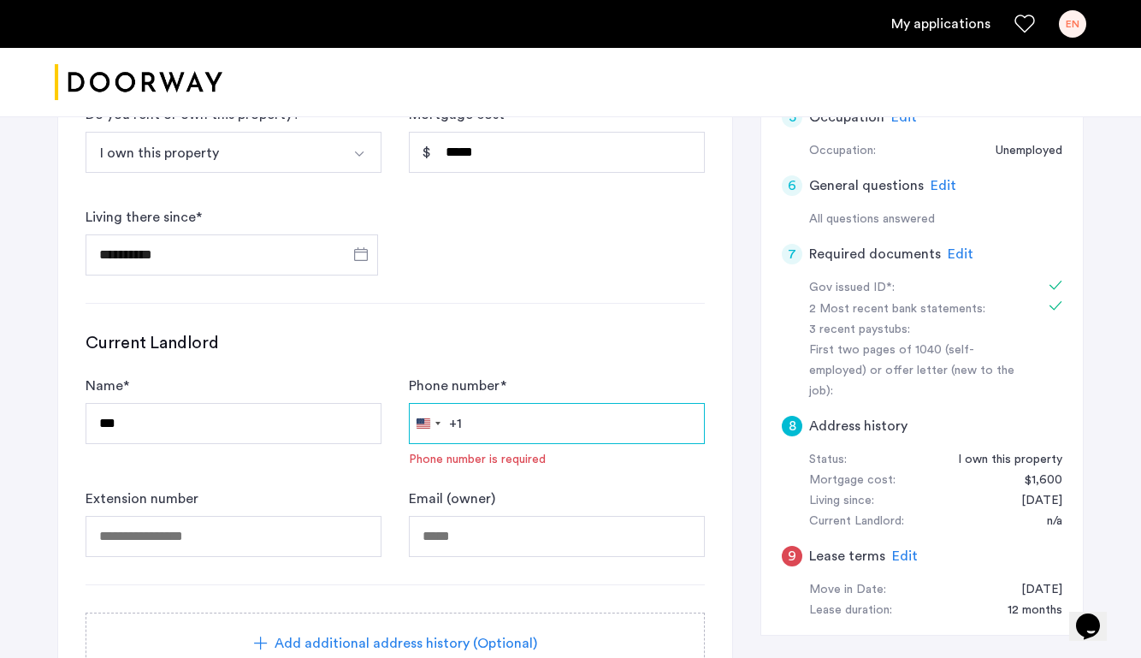
click at [566, 426] on input "Phone number *" at bounding box center [557, 423] width 296 height 41
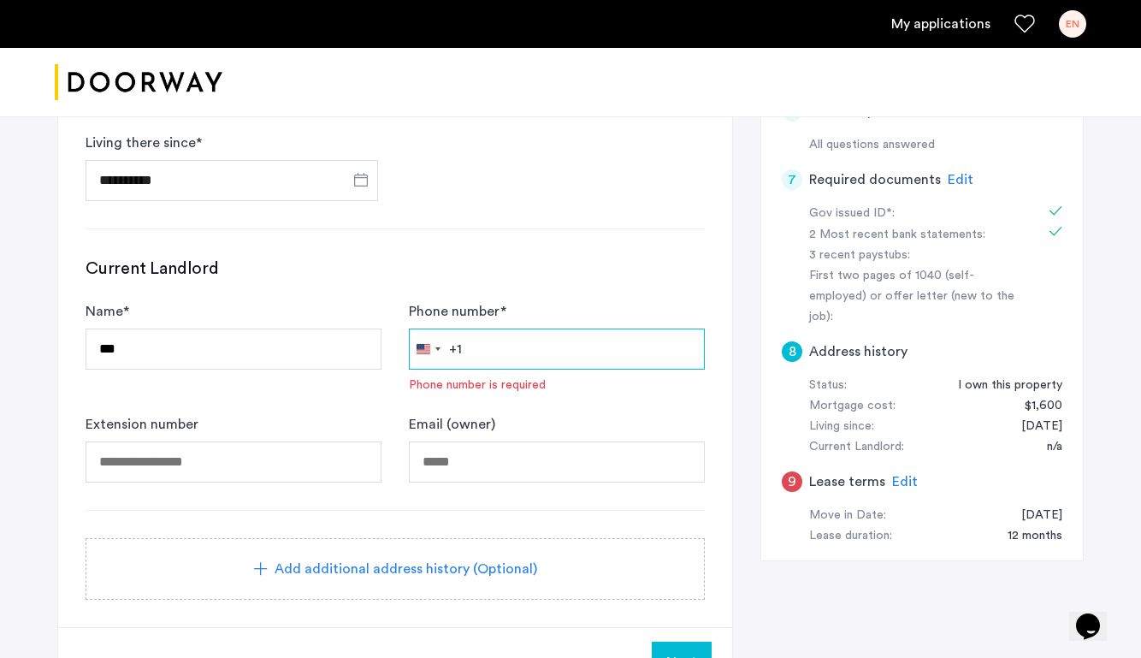
scroll to position [742, 0]
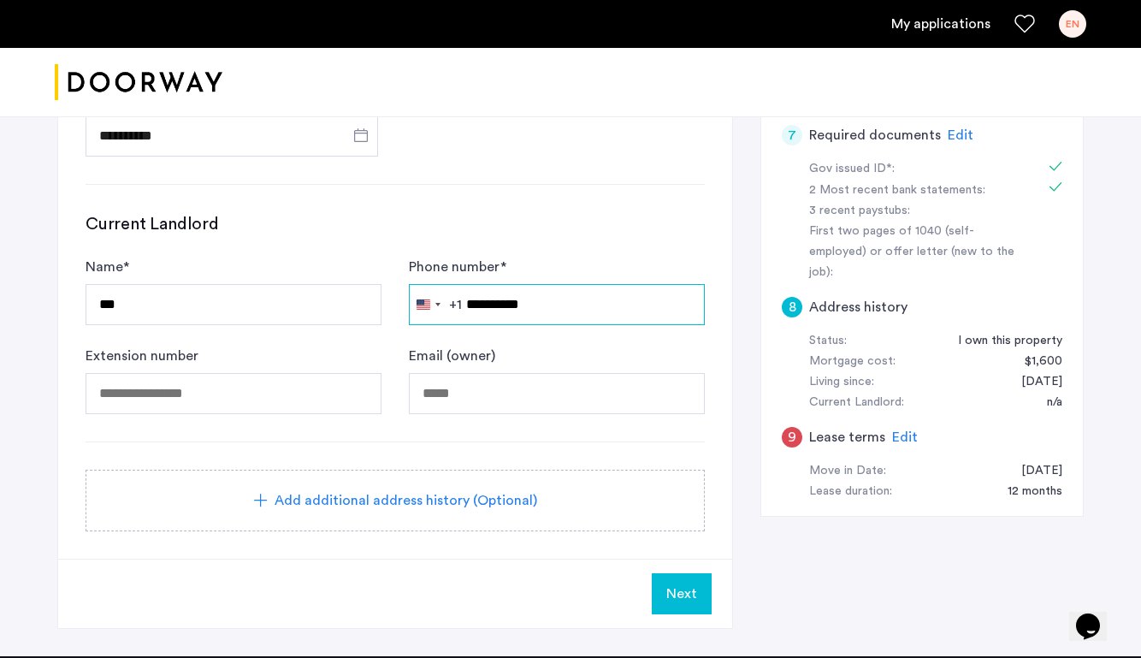
type input "**********"
click at [355, 360] on div "Extension number" at bounding box center [234, 380] width 296 height 68
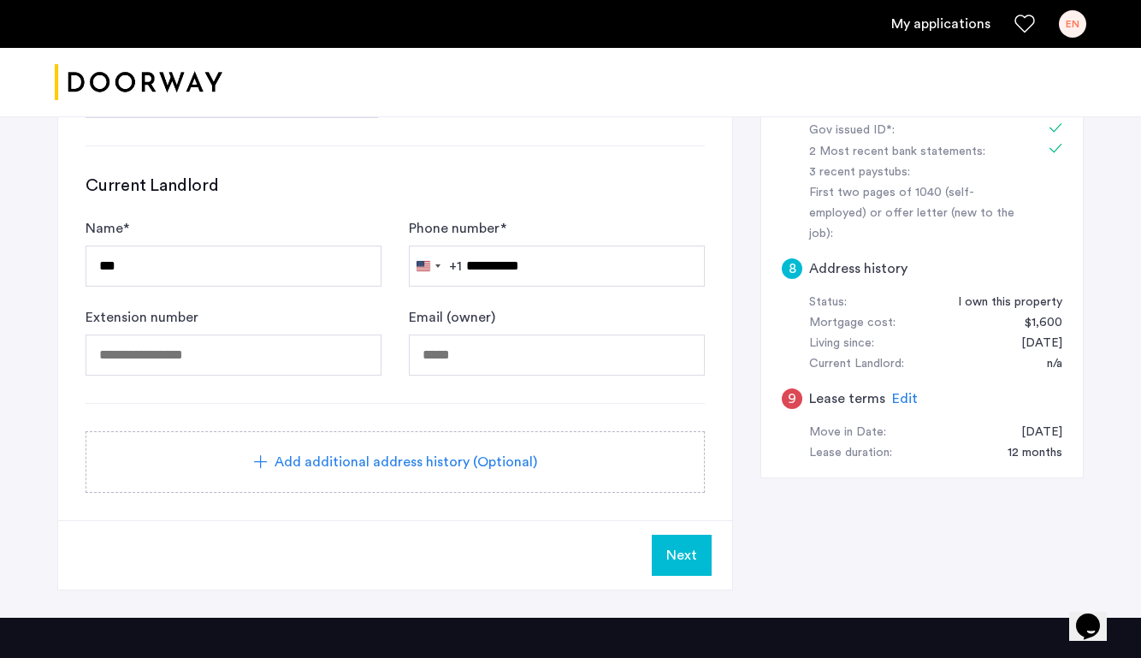
scroll to position [989, 0]
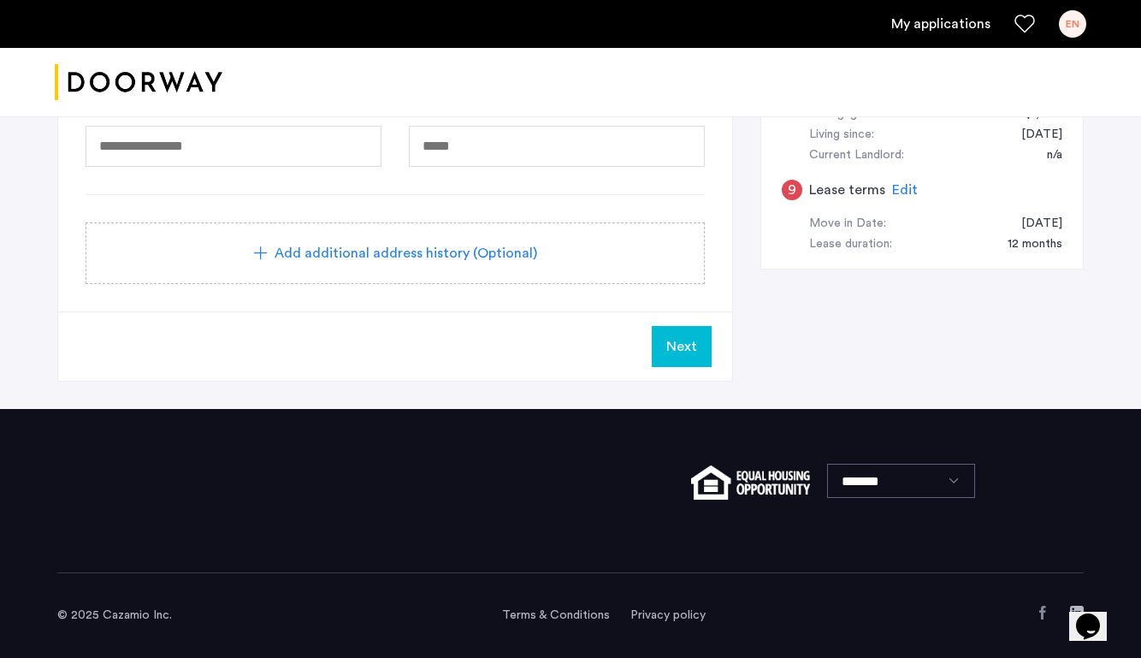
click at [687, 353] on span "Next" at bounding box center [682, 346] width 31 height 21
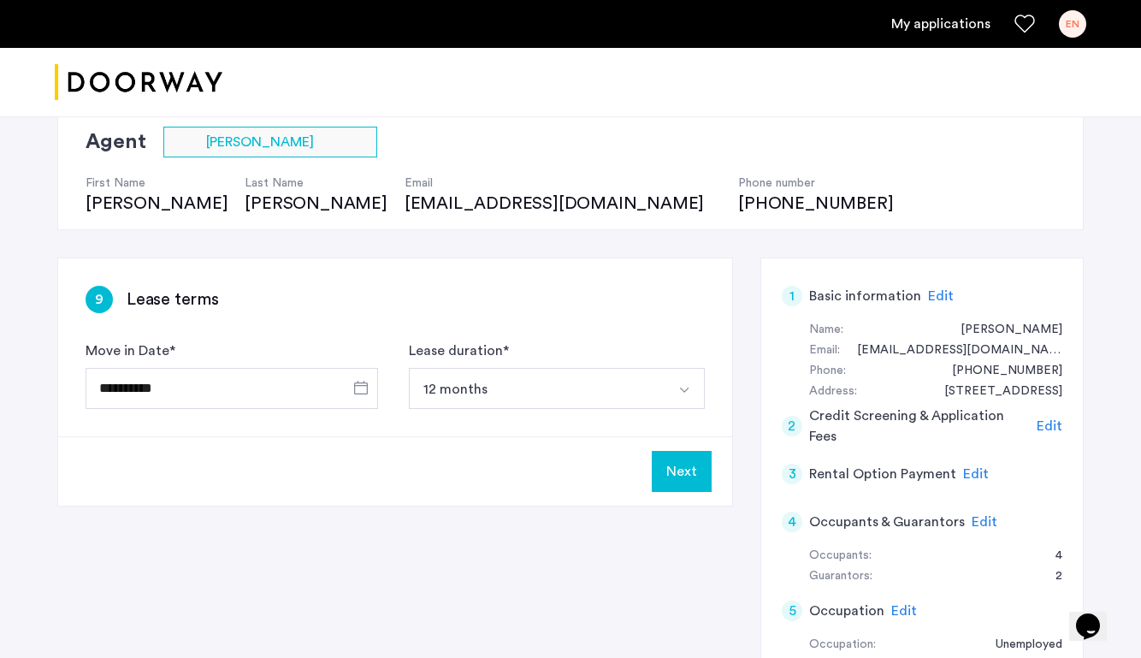
scroll to position [132, 0]
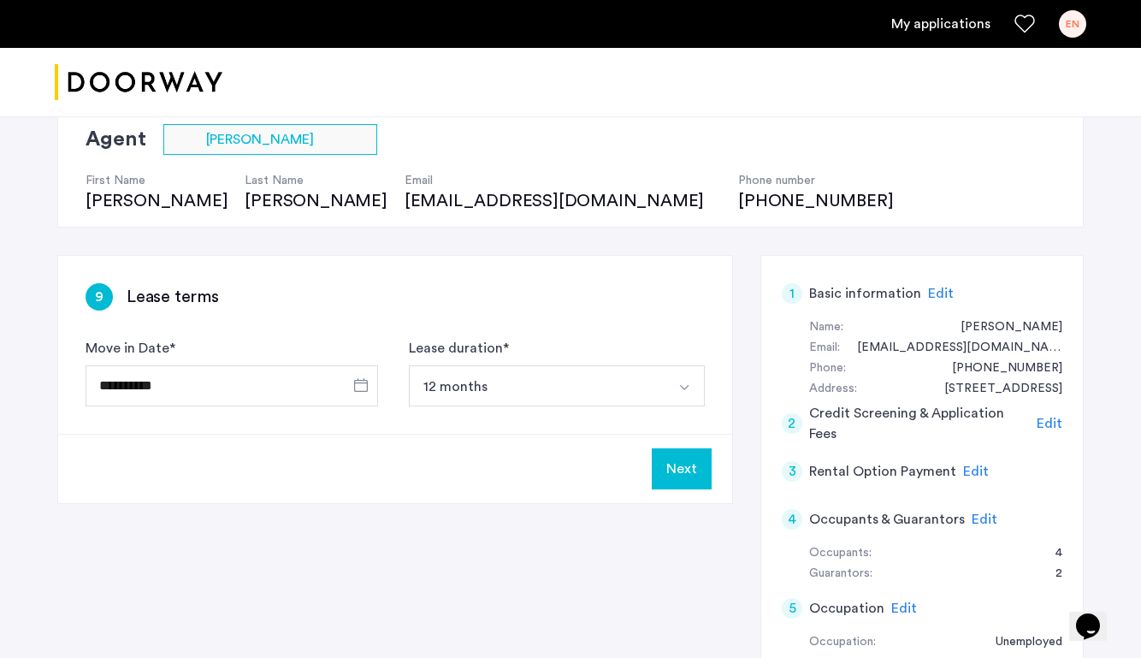
click at [687, 471] on button "Next" at bounding box center [682, 468] width 60 height 41
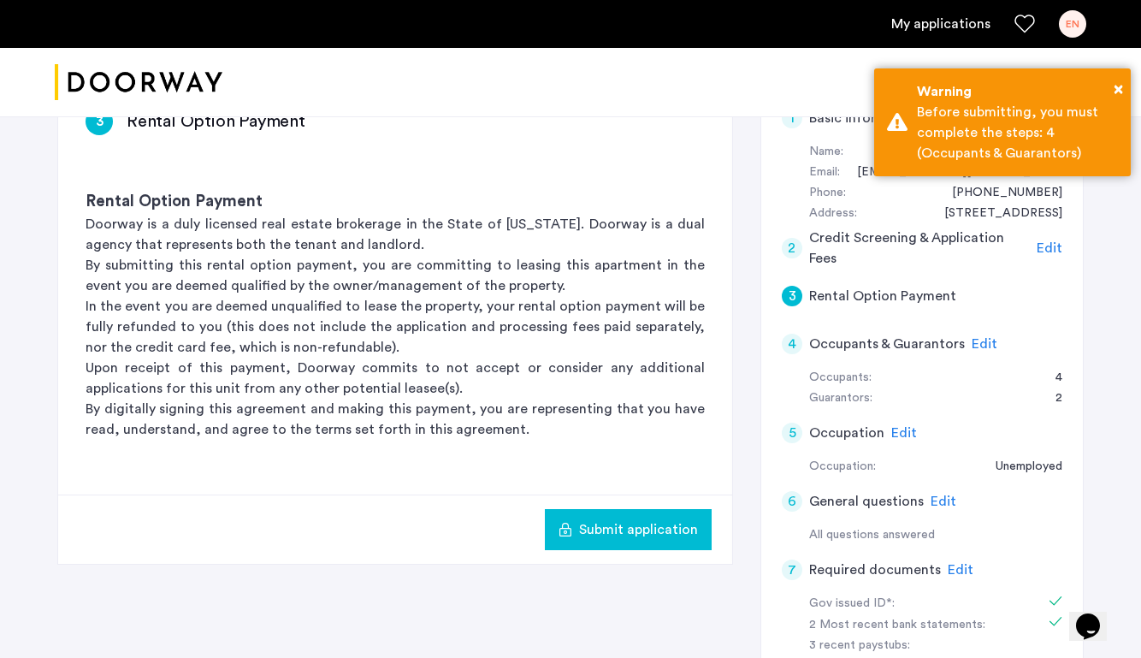
scroll to position [311, 0]
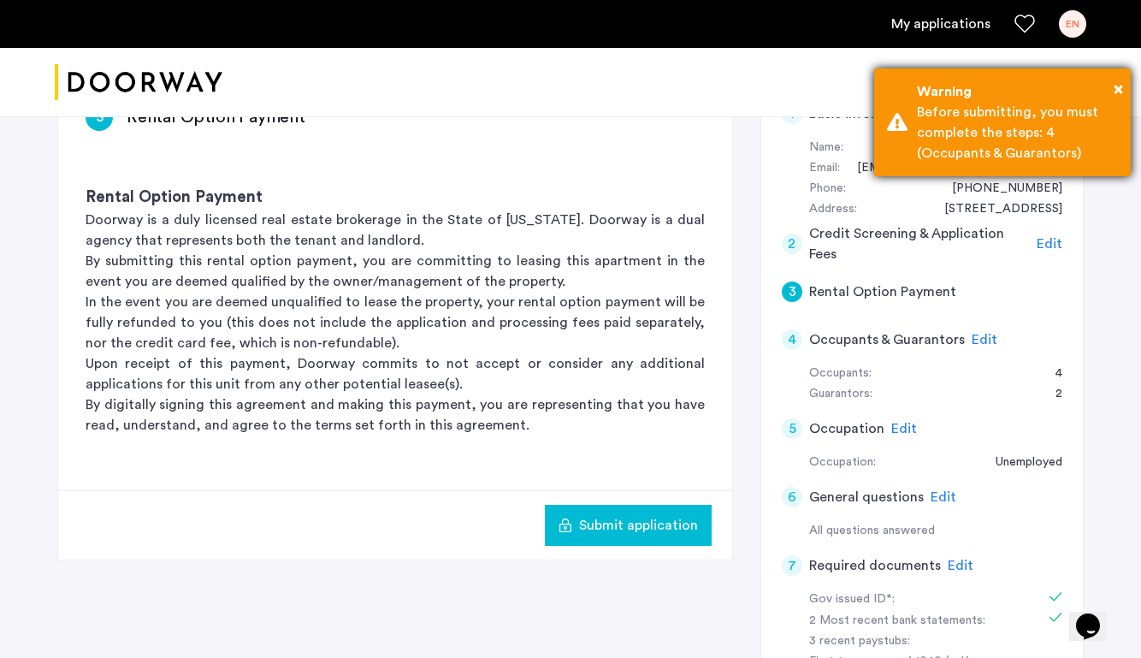
click at [998, 138] on div "Before submitting, you must complete the steps: 4 (Occupants & Guarantors)" at bounding box center [1017, 133] width 201 height 62
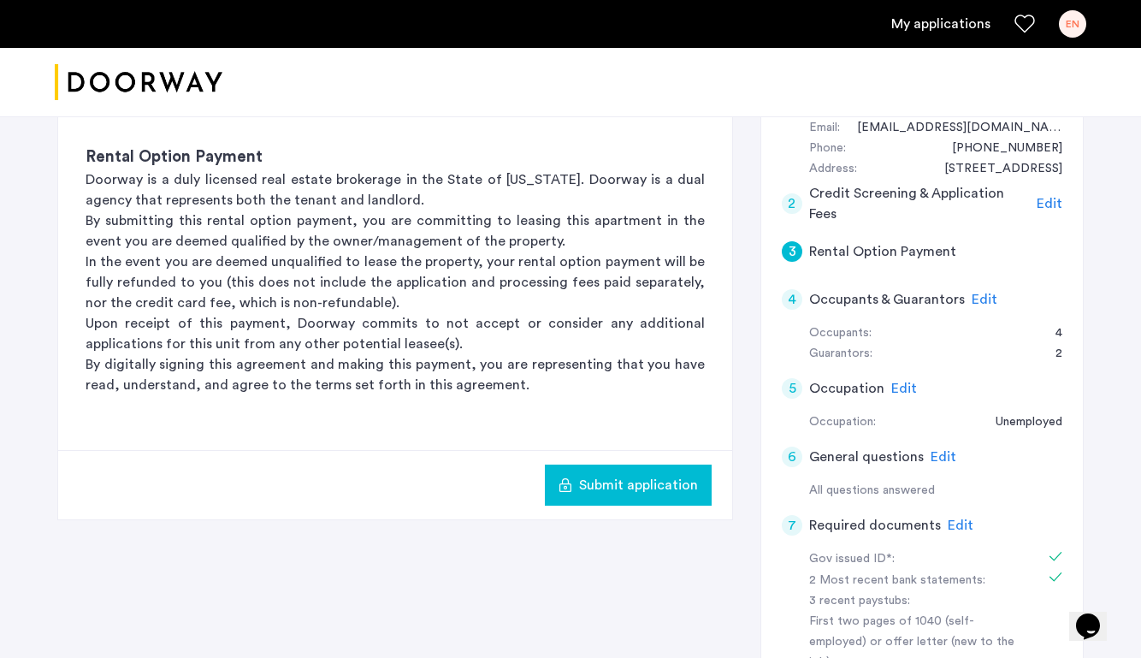
scroll to position [518, 0]
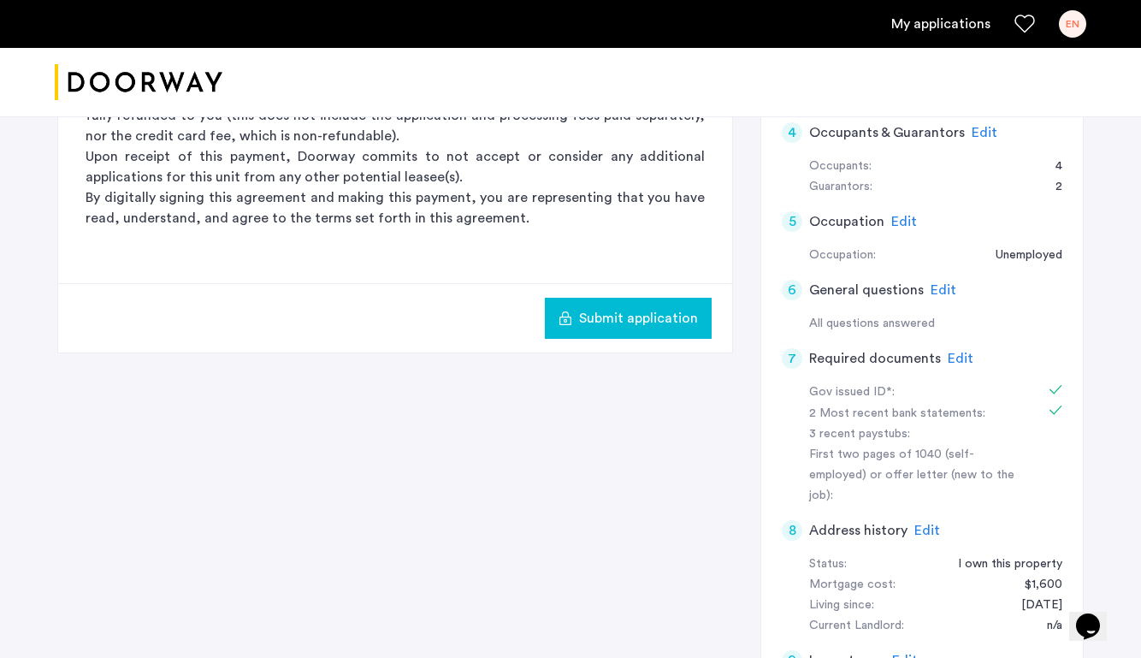
click at [667, 330] on button "Submit application" at bounding box center [628, 318] width 167 height 41
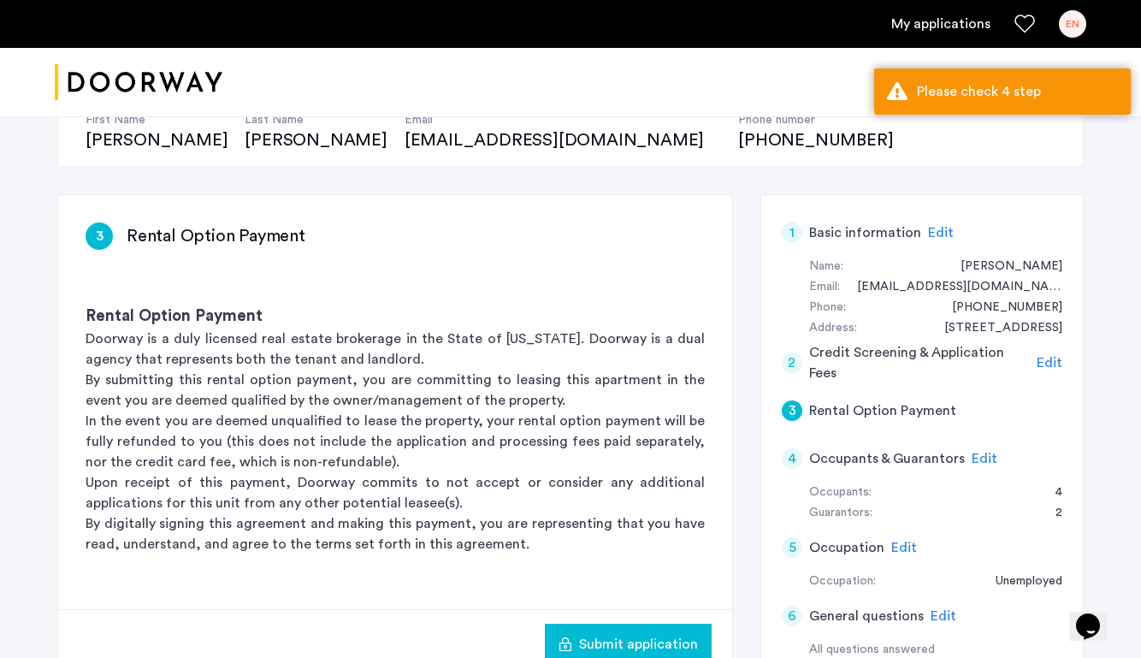
scroll to position [153, 0]
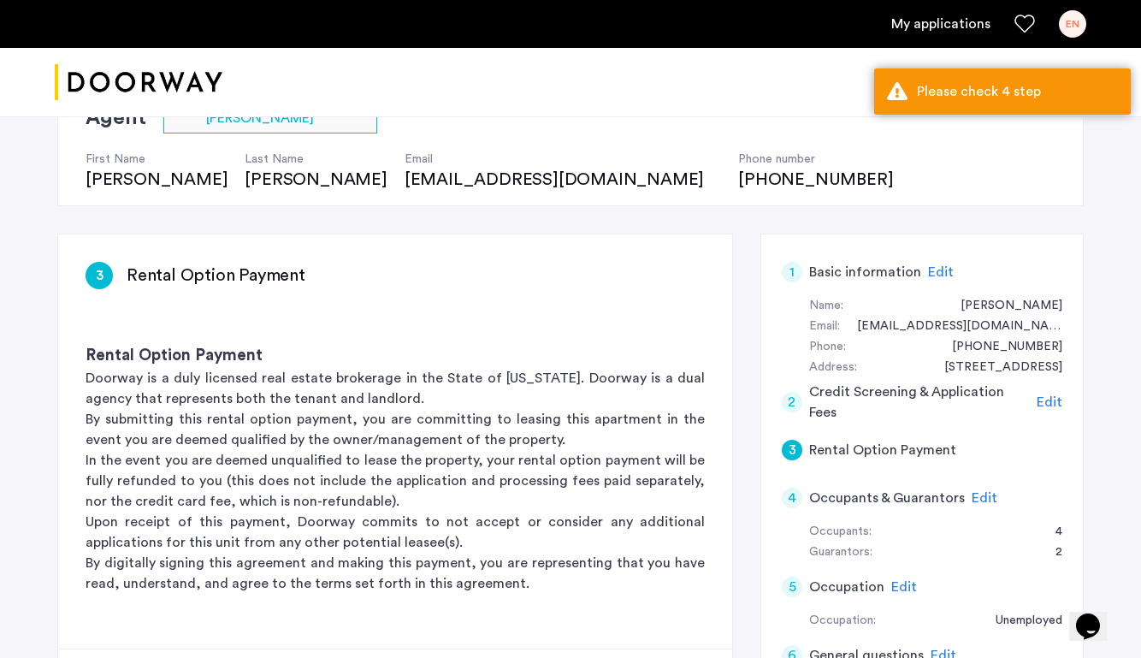
click at [793, 492] on div "4" at bounding box center [792, 498] width 21 height 21
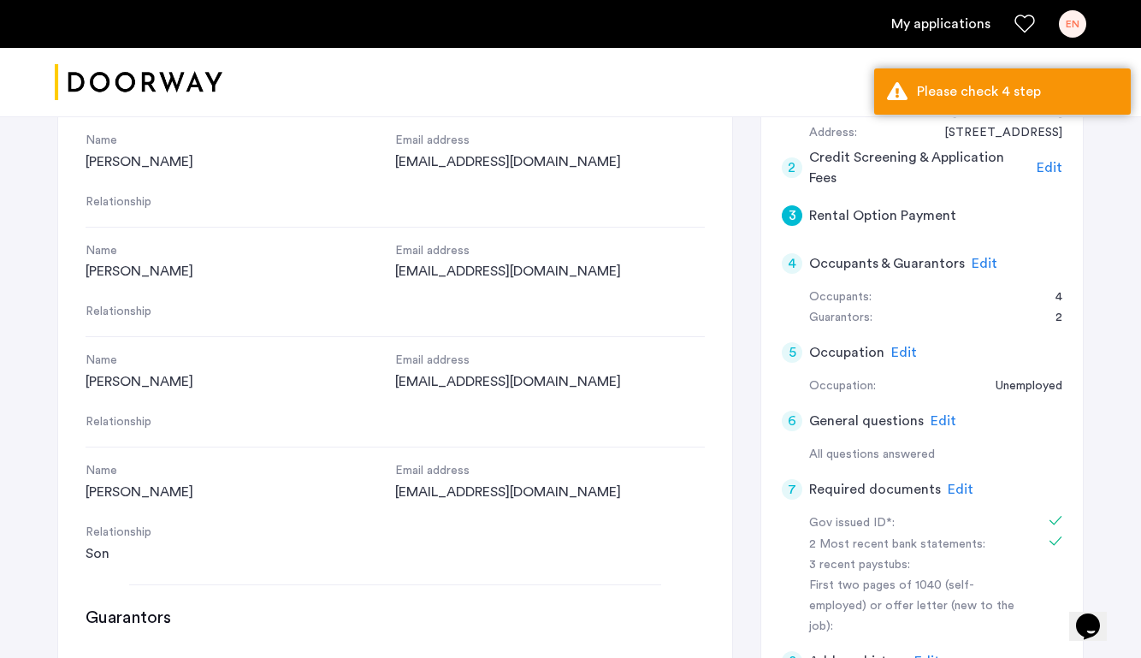
scroll to position [789, 0]
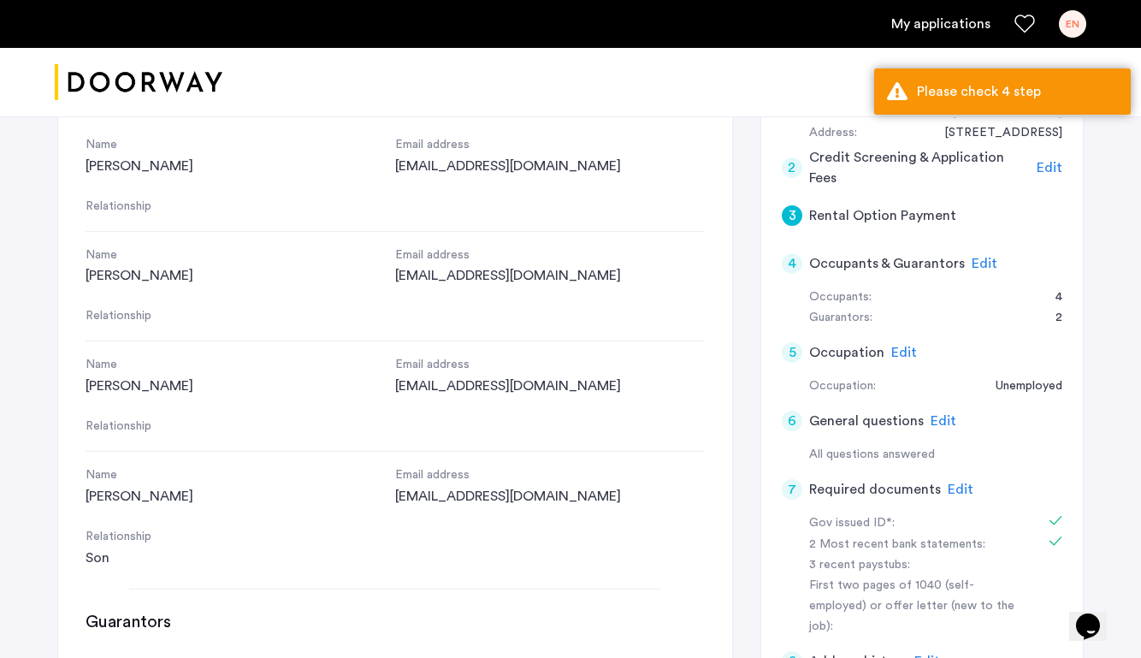
click at [799, 255] on div "4 Occupants & Guarantors Edit" at bounding box center [922, 264] width 281 height 48
click at [796, 260] on div "4" at bounding box center [792, 263] width 21 height 21
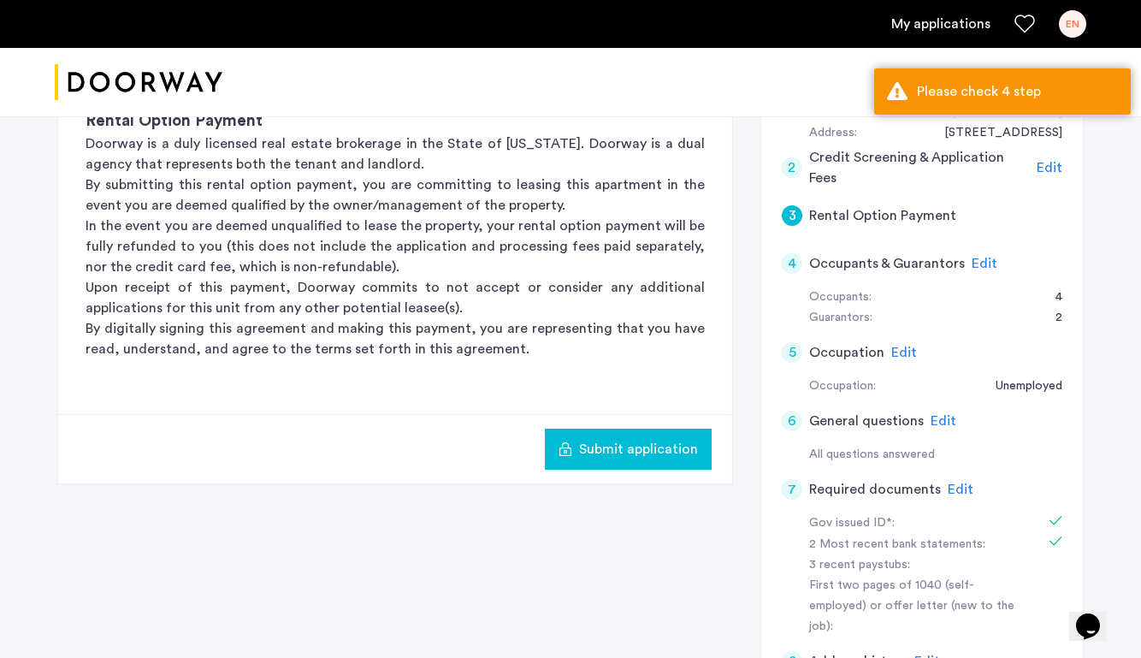
click at [790, 269] on div "4" at bounding box center [792, 263] width 21 height 21
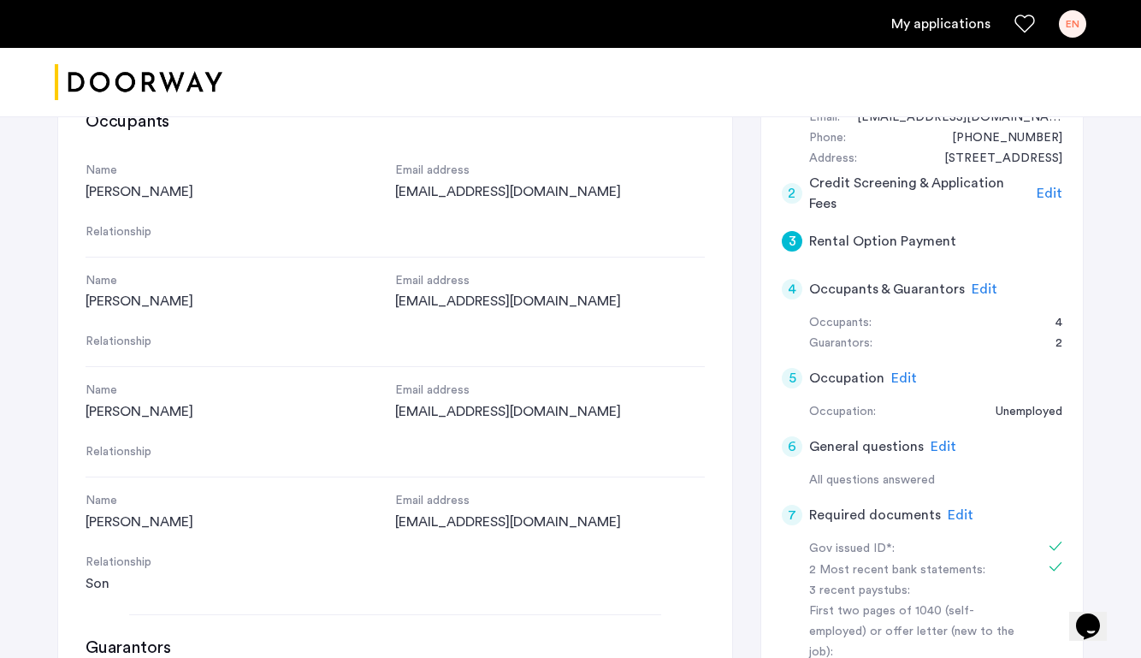
scroll to position [0, 0]
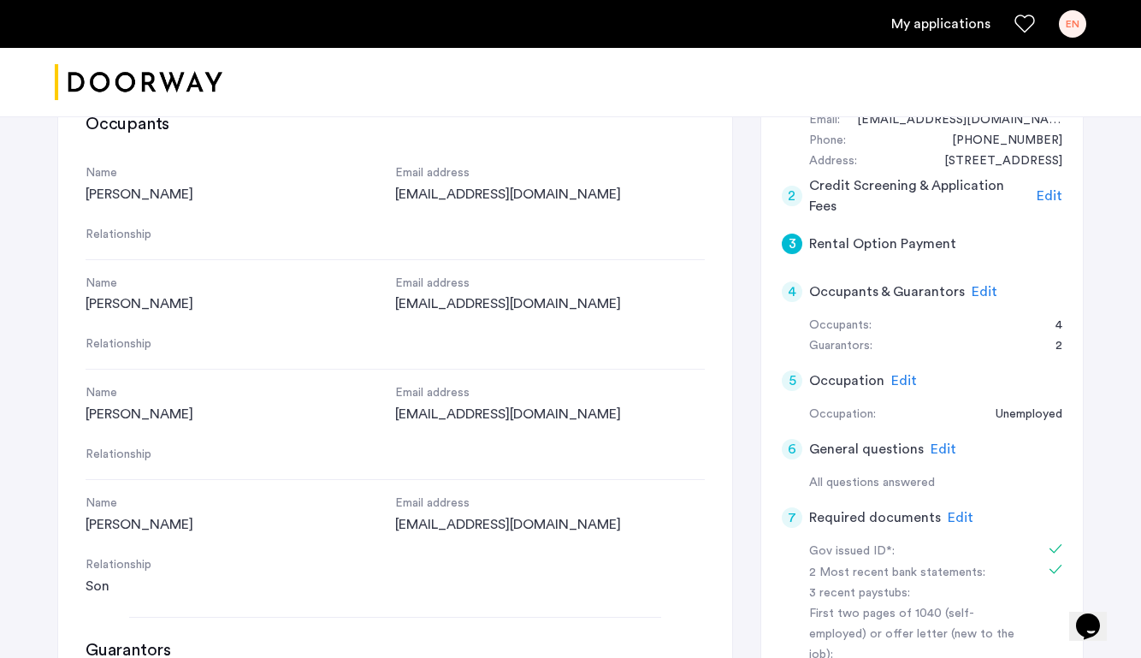
click at [977, 290] on span "Edit" at bounding box center [985, 292] width 26 height 14
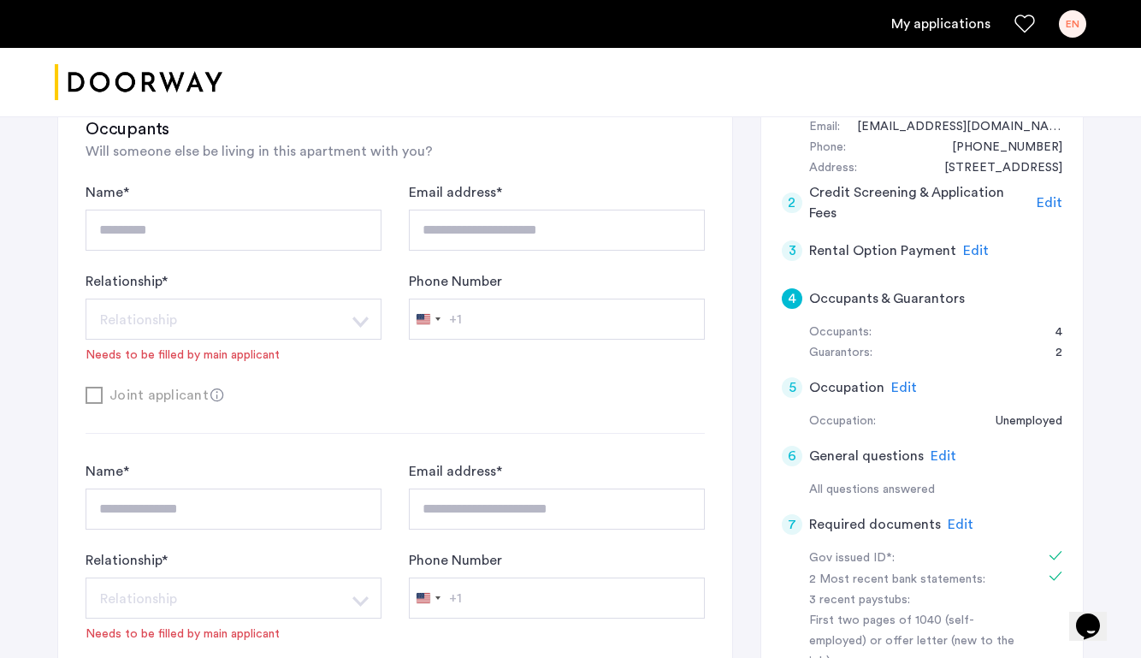
scroll to position [361, 0]
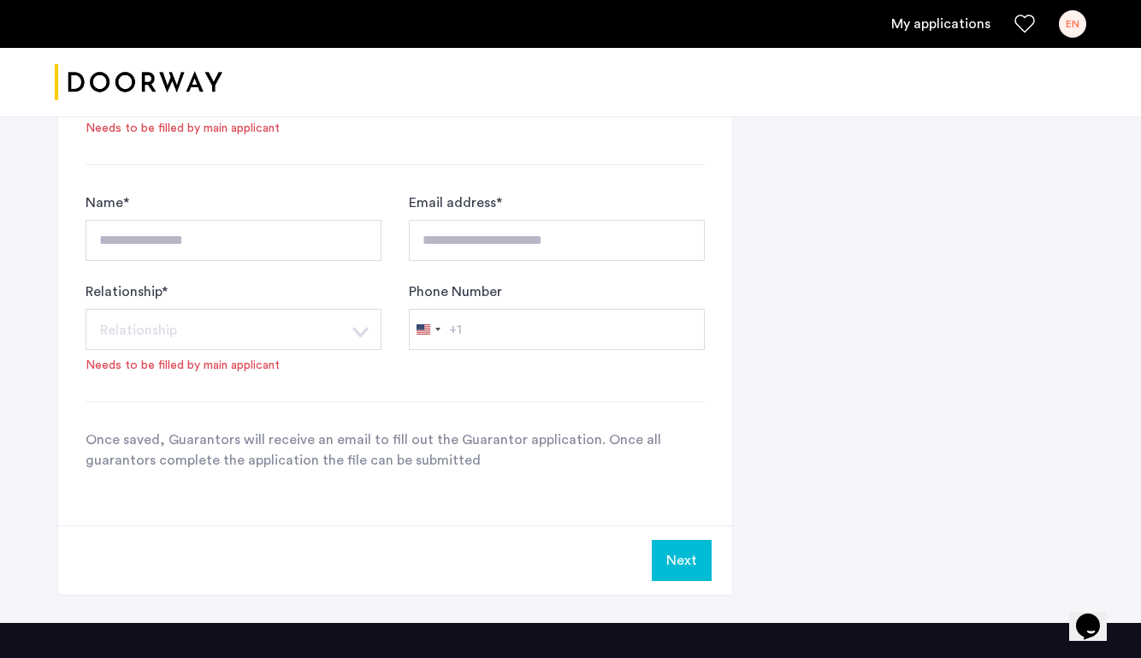
click at [240, 355] on div "Relationship * Relationship Husband Wife Son Daughter Mother Father Friend Othe…" at bounding box center [234, 327] width 296 height 92
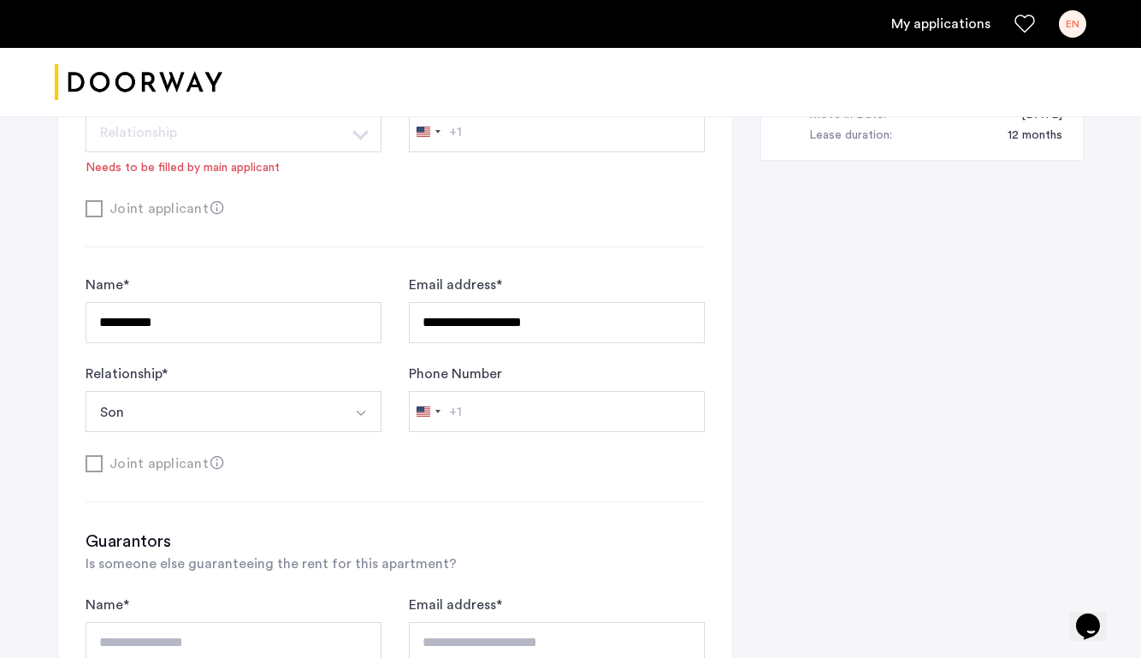
scroll to position [1134, 0]
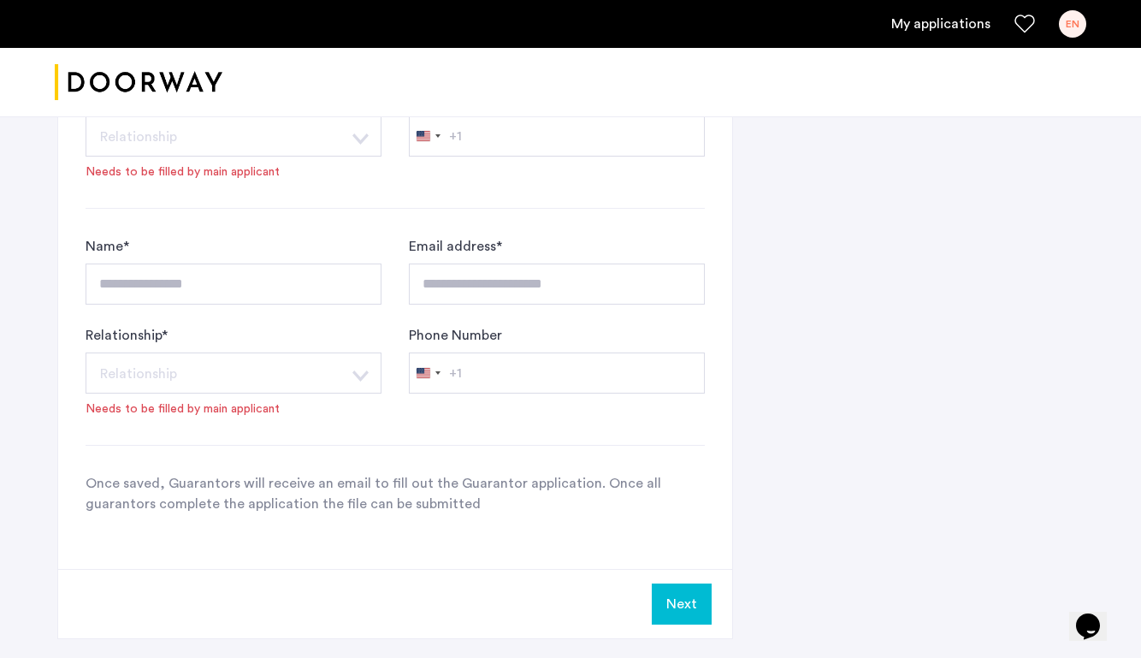
click at [684, 616] on button "Next" at bounding box center [682, 604] width 60 height 41
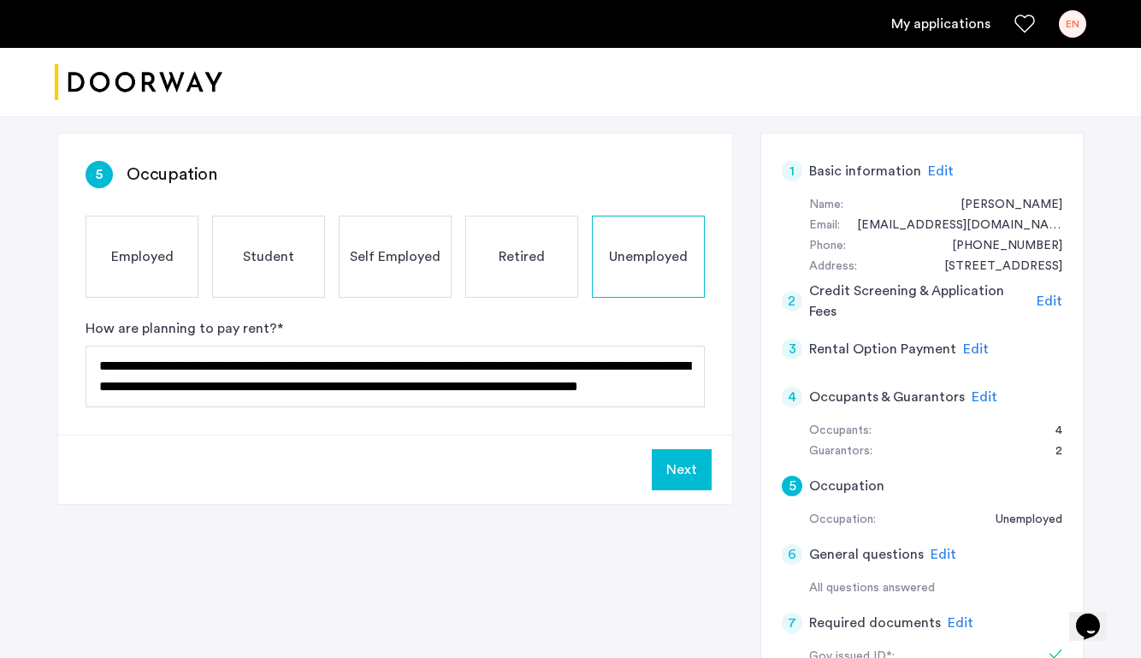
click at [681, 472] on button "Next" at bounding box center [682, 469] width 60 height 41
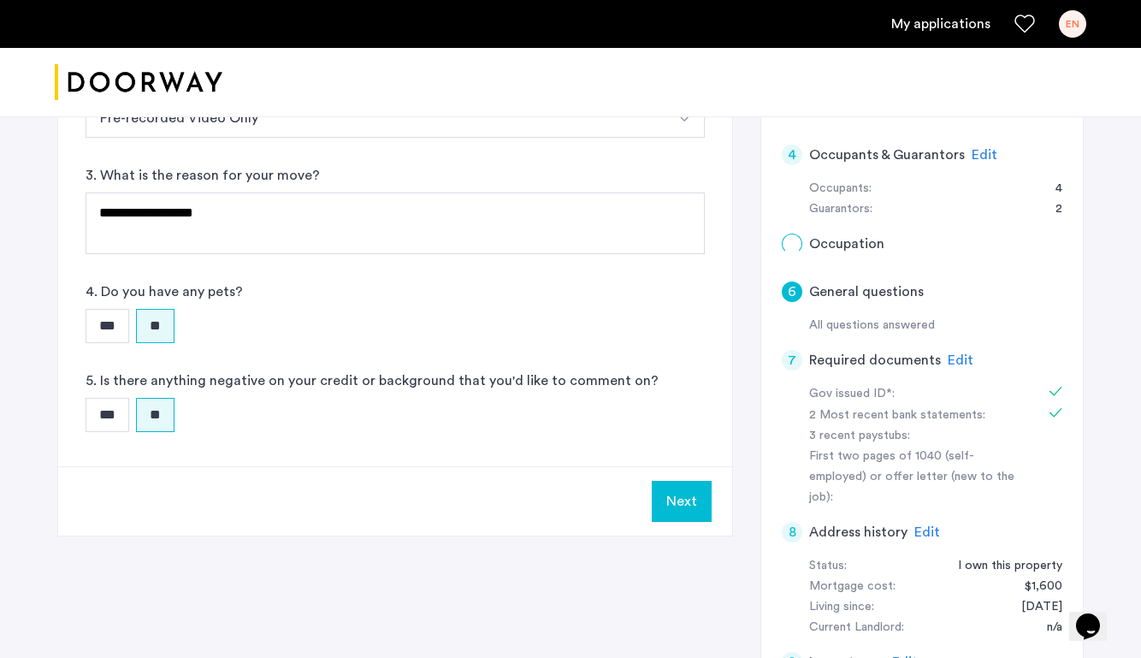
click at [684, 495] on button "Next" at bounding box center [682, 501] width 60 height 41
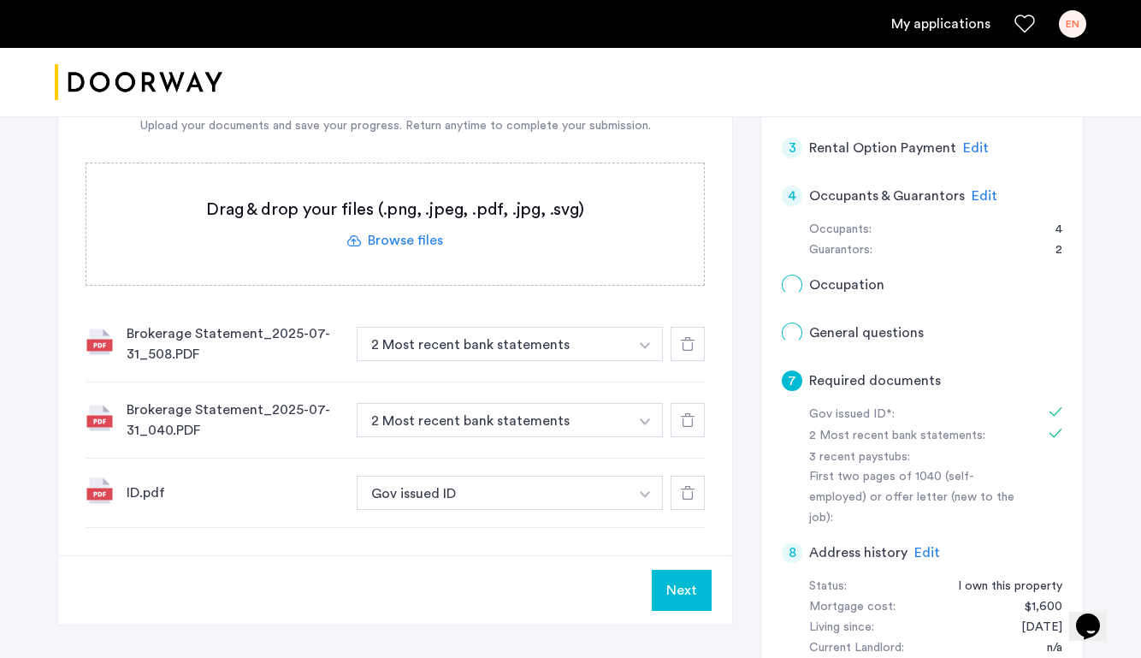
click at [684, 598] on button "Next" at bounding box center [682, 590] width 60 height 41
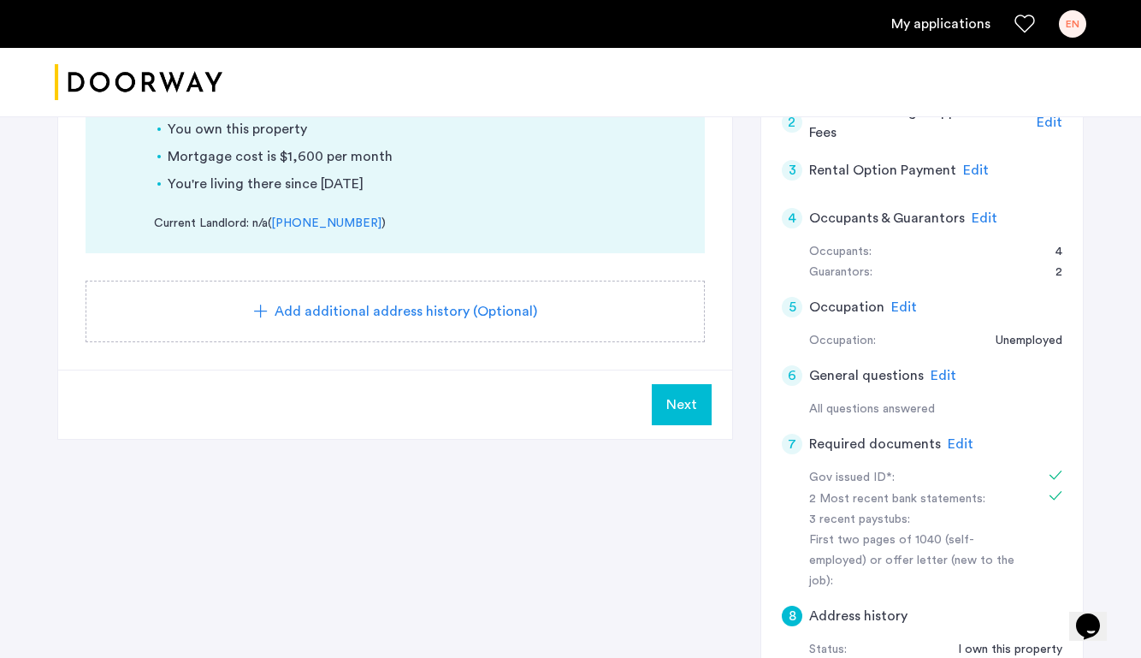
click at [665, 411] on button "Next" at bounding box center [682, 404] width 60 height 41
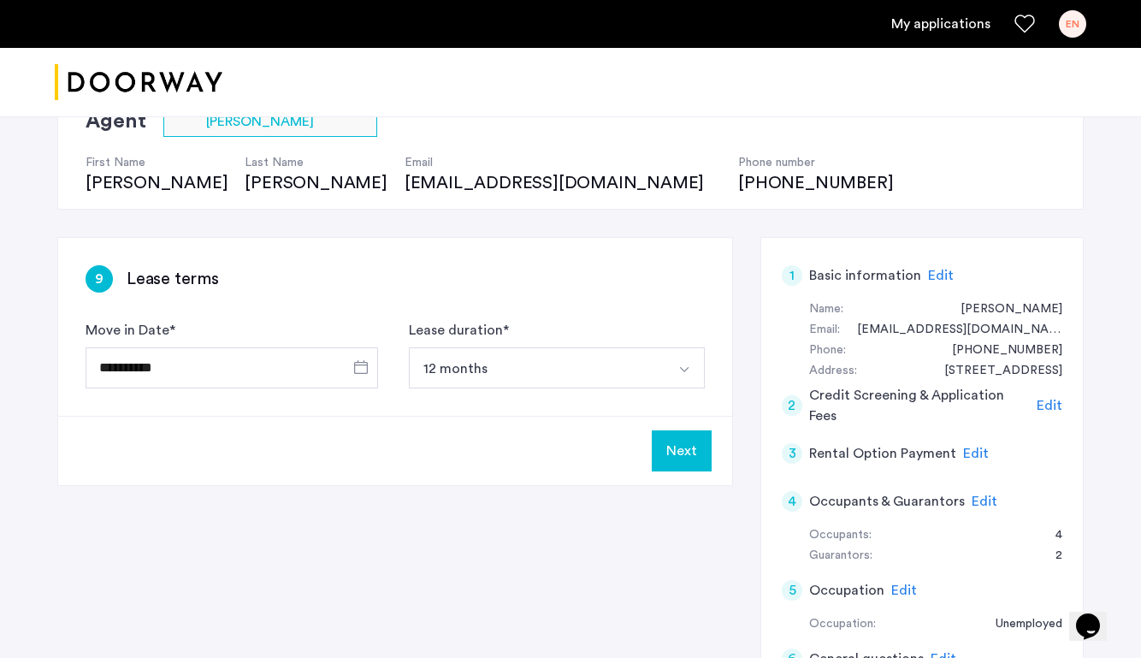
click at [683, 440] on button "Next" at bounding box center [682, 450] width 60 height 41
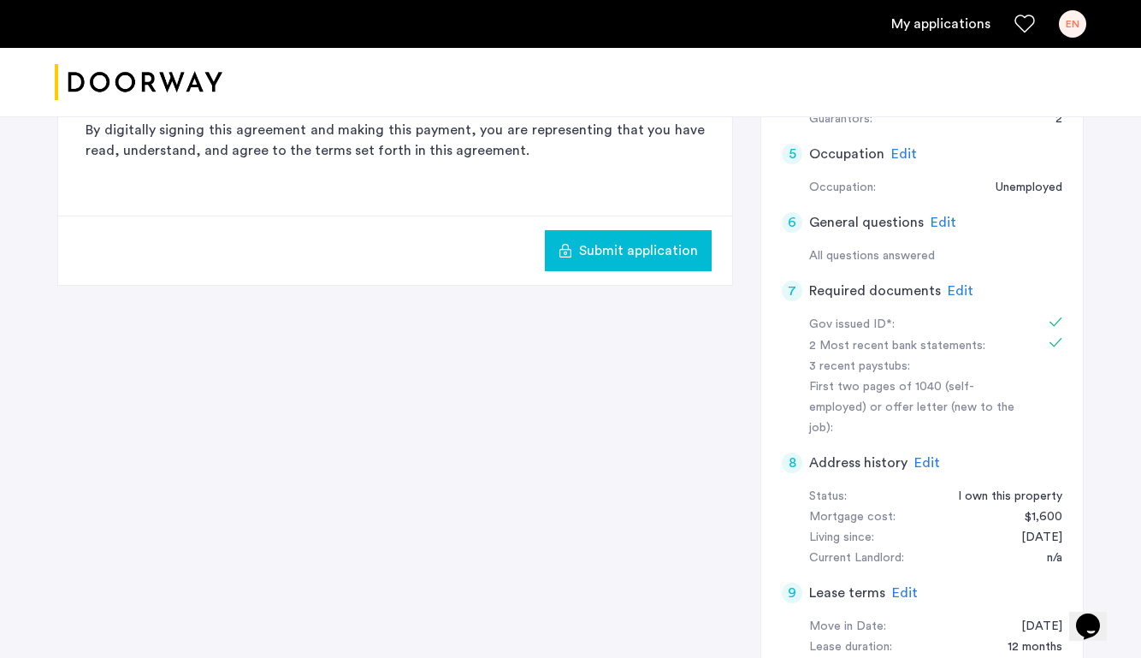
click at [670, 256] on span "Submit application" at bounding box center [638, 250] width 119 height 21
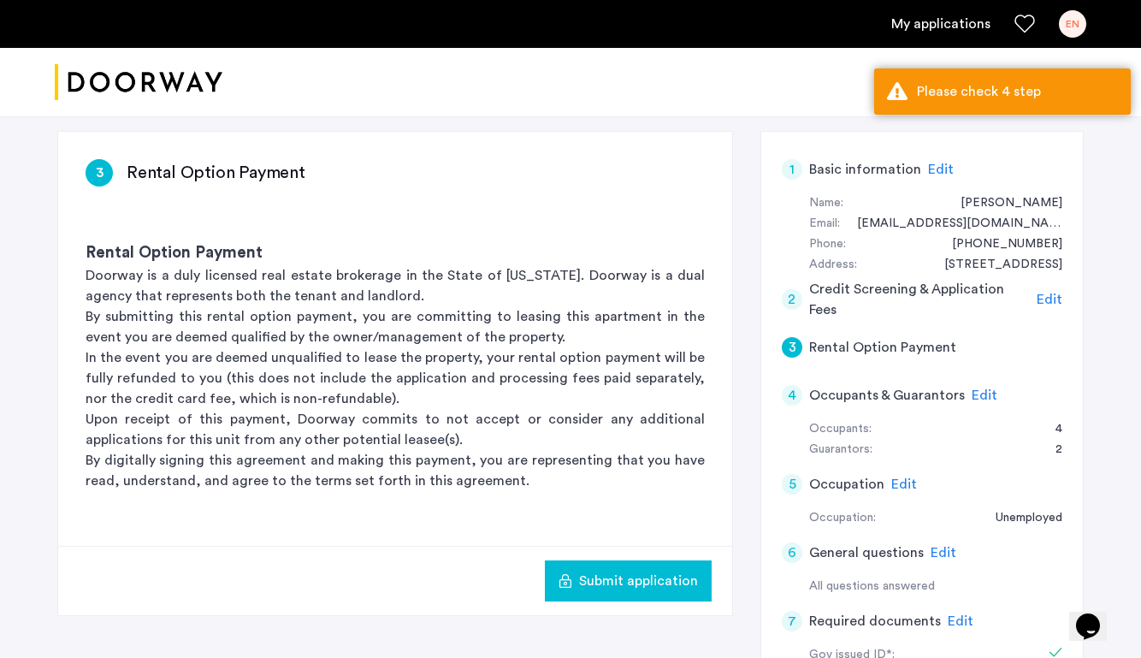
scroll to position [262, 0]
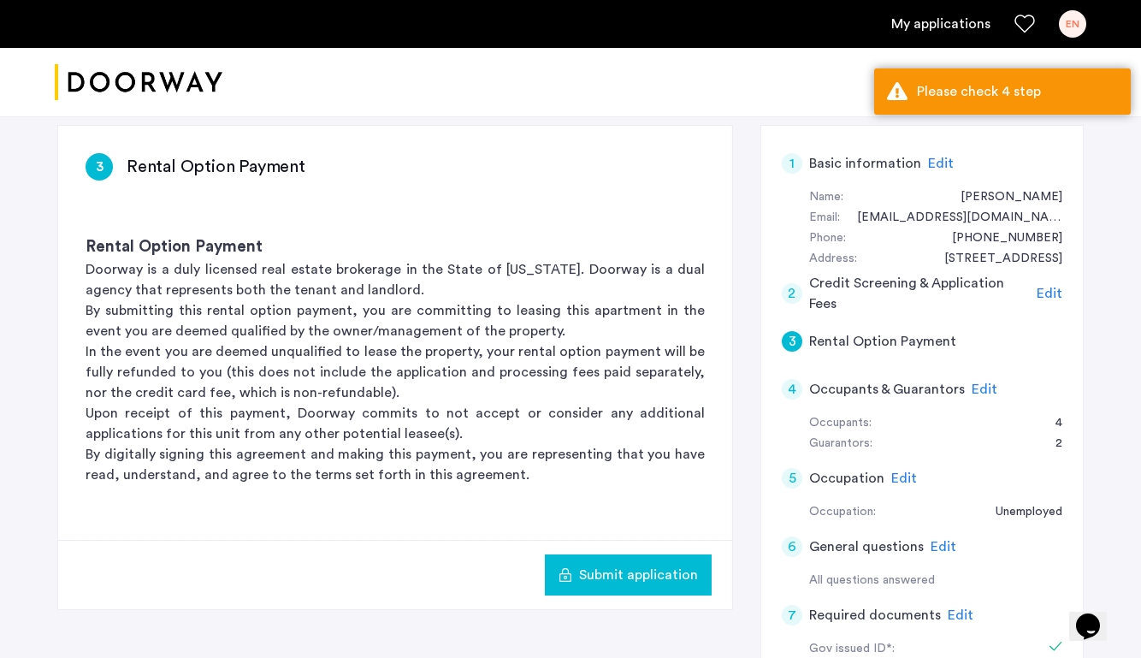
click at [981, 388] on span "Edit" at bounding box center [985, 389] width 26 height 14
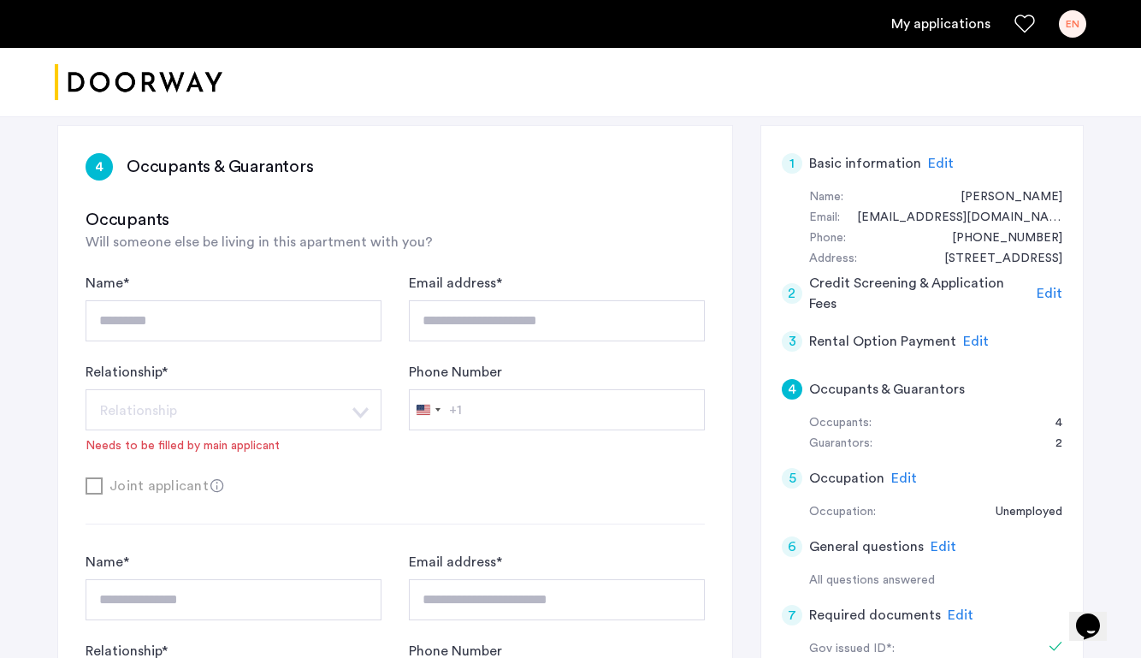
click at [211, 295] on div "Name * *********" at bounding box center [234, 307] width 296 height 68
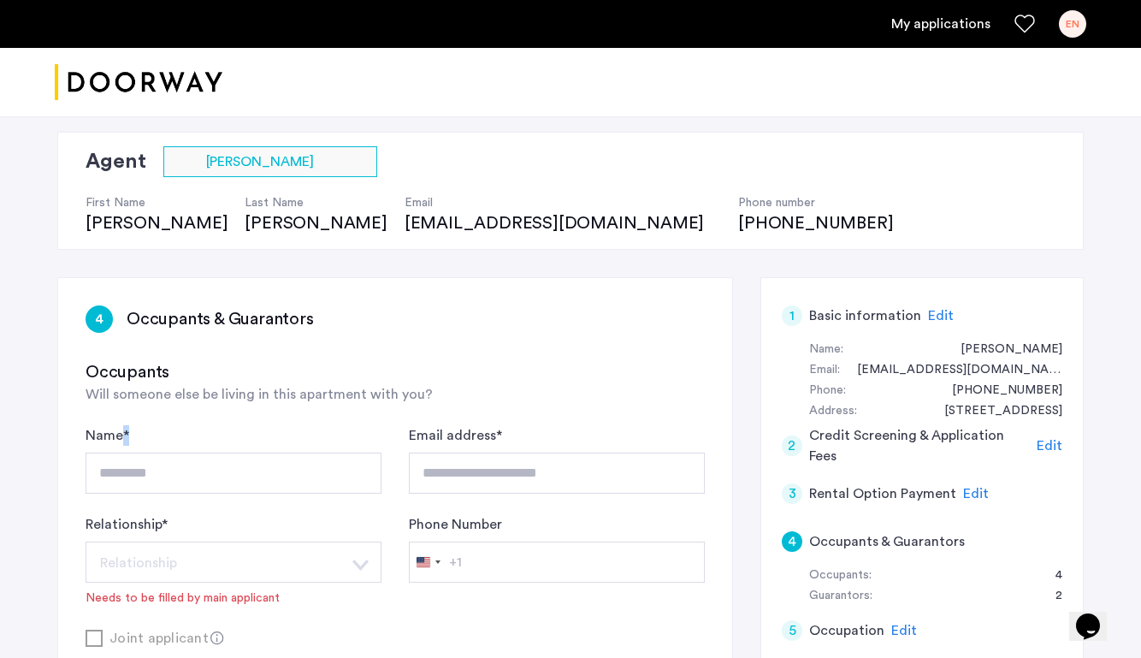
scroll to position [123, 0]
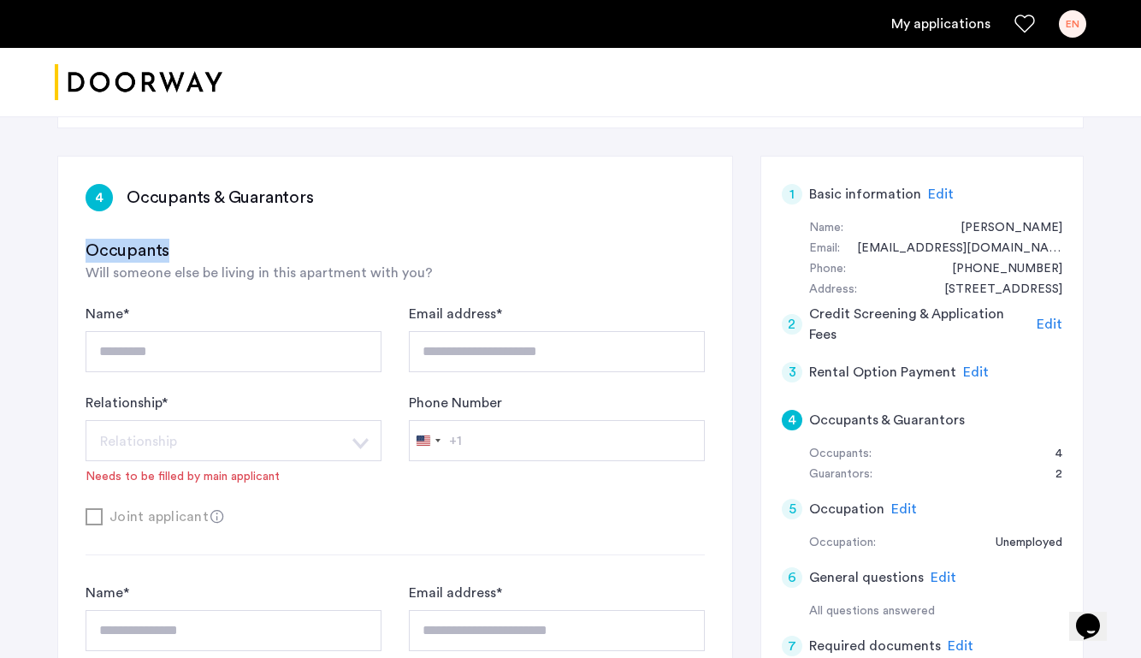
scroll to position [249, 0]
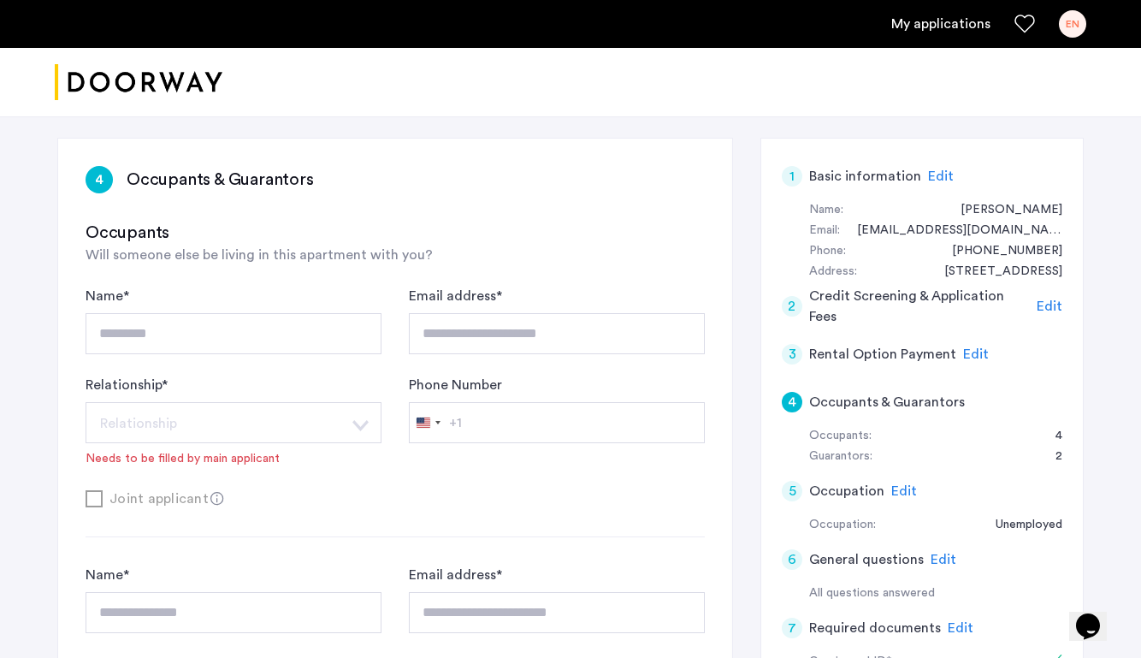
click at [518, 259] on div "Occupants Will someone else be living in this apartment with you?" at bounding box center [395, 243] width 619 height 44
click at [289, 451] on div "Relationship * Relationship Husband Wife Son Daughter Mother Father Friend Othe…" at bounding box center [234, 421] width 296 height 92
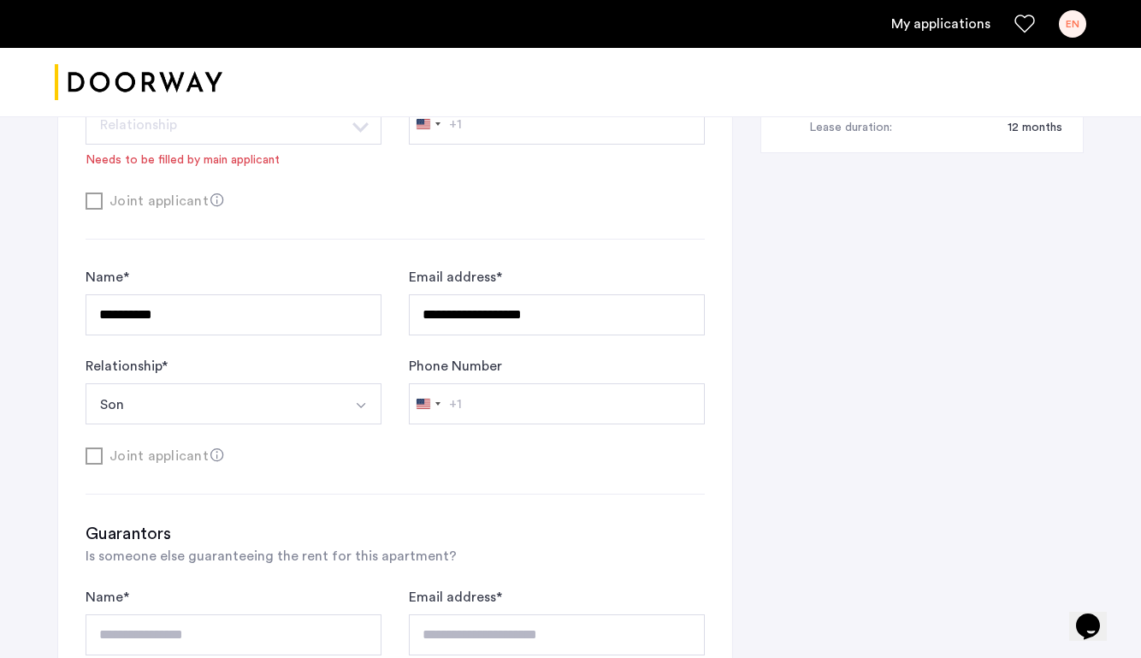
scroll to position [239, 0]
